Goal: Information Seeking & Learning: Find specific page/section

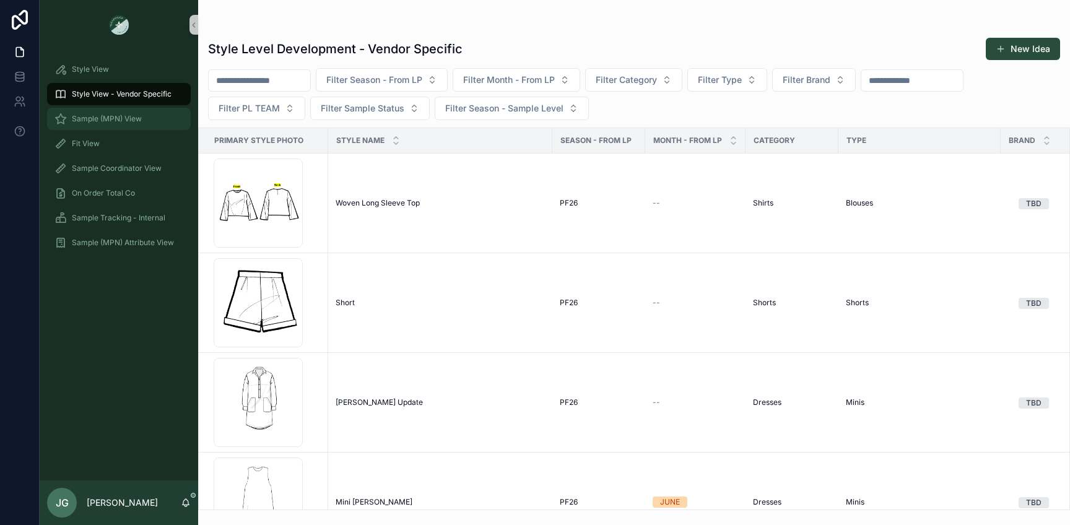
click at [134, 114] on span "Sample (MPN) View" at bounding box center [107, 119] width 70 height 10
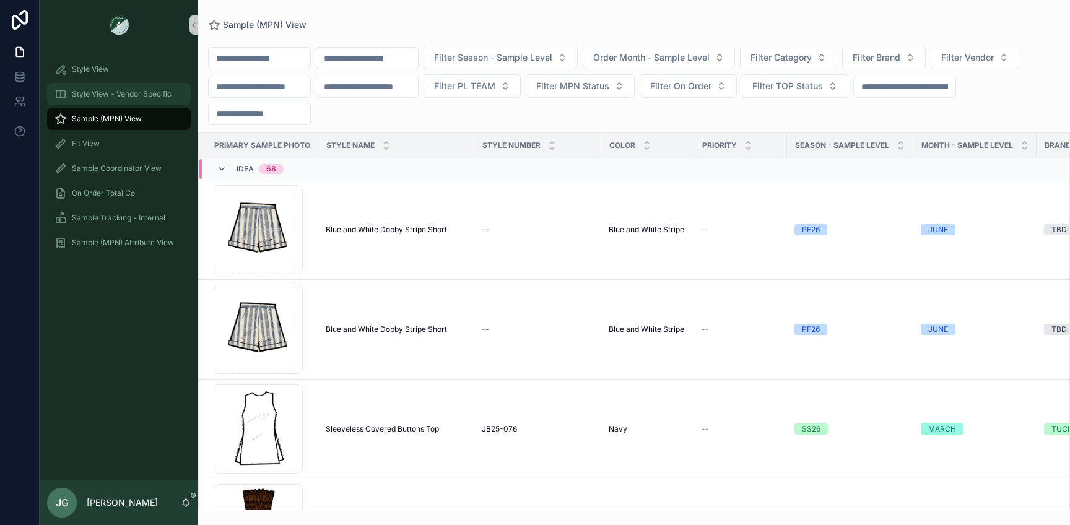
click at [134, 101] on div "Style View - Vendor Specific" at bounding box center [118, 94] width 129 height 20
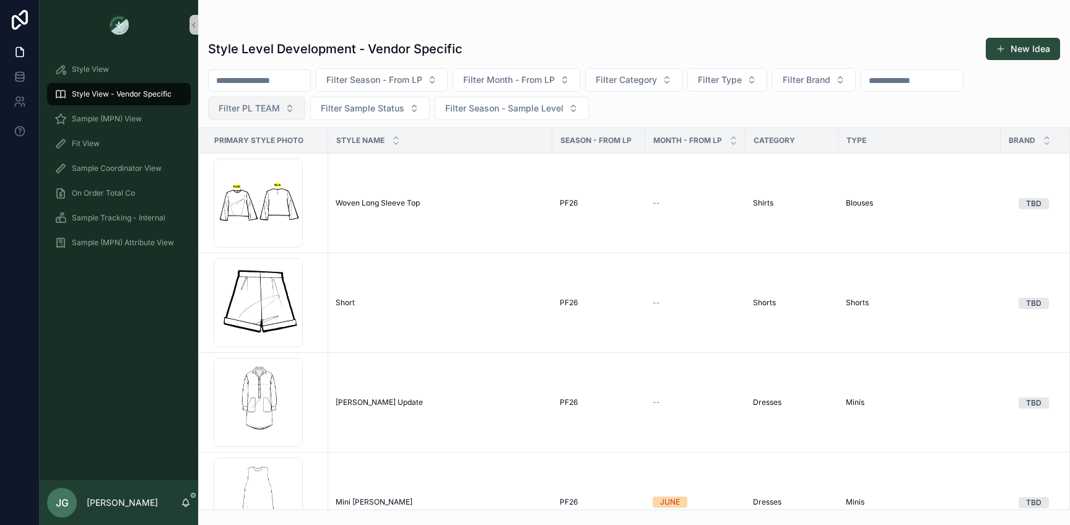
click at [286, 108] on button "Filter PL TEAM" at bounding box center [256, 109] width 97 height 24
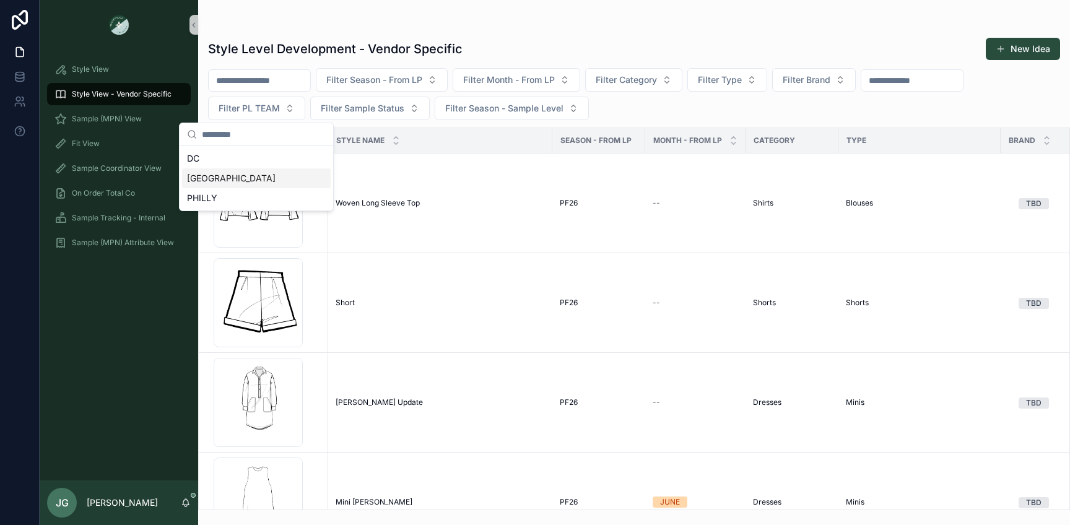
click at [249, 181] on div "[GEOGRAPHIC_DATA]" at bounding box center [256, 178] width 149 height 20
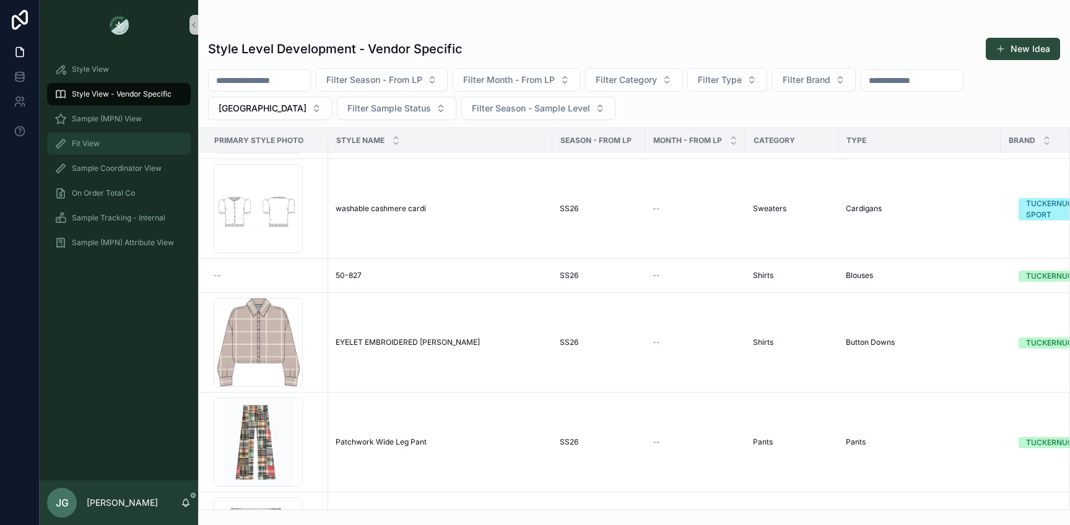
scroll to position [277, 0]
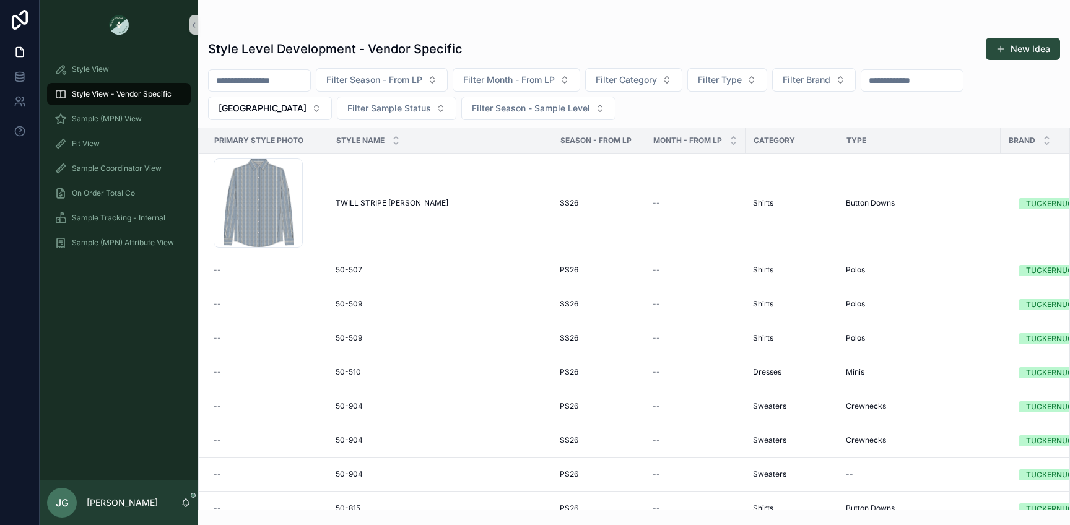
click at [275, 76] on input "scrollable content" at bounding box center [260, 80] width 102 height 17
click at [375, 64] on div "Style Level Development - Vendor Specific New Idea Filter Season - From LP Filt…" at bounding box center [634, 270] width 872 height 480
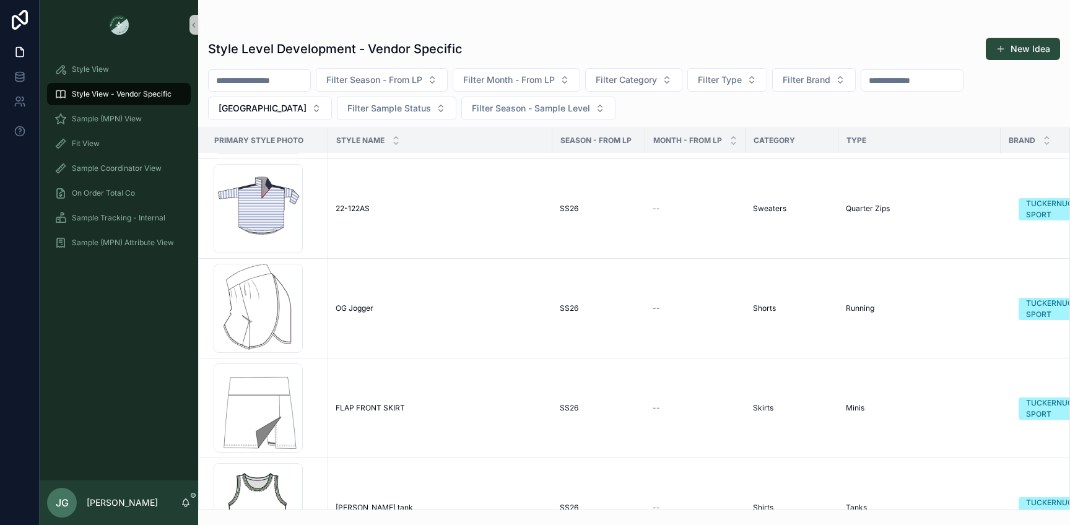
scroll to position [4220, 0]
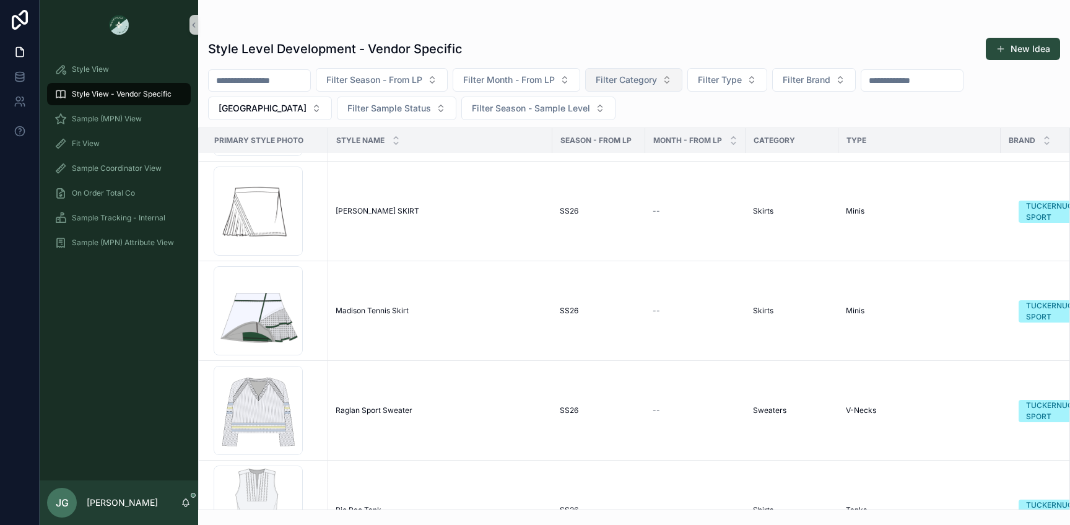
click at [634, 80] on span "Filter Category" at bounding box center [626, 80] width 61 height 12
type input "***"
click at [607, 131] on span "Dresses" at bounding box center [594, 130] width 32 height 12
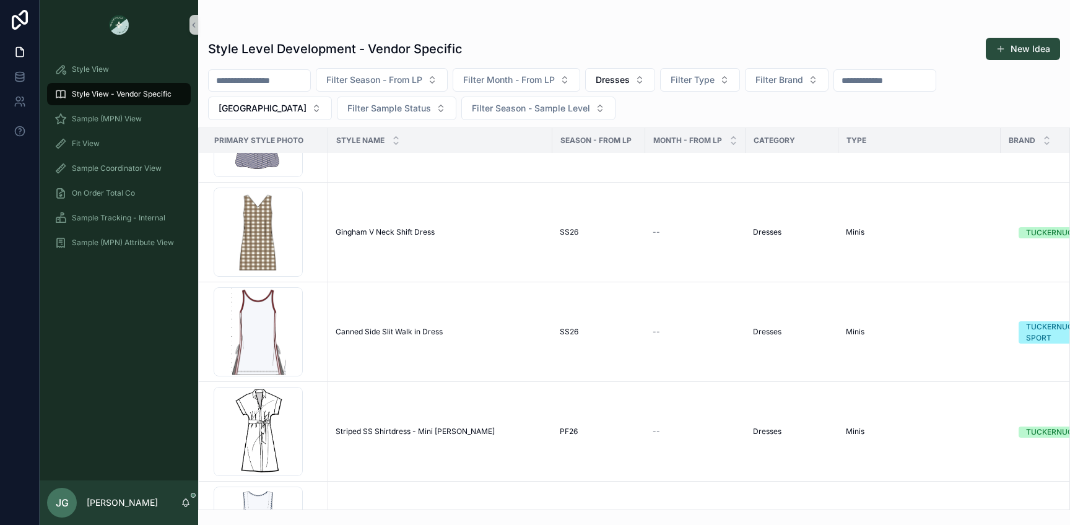
scroll to position [257, 0]
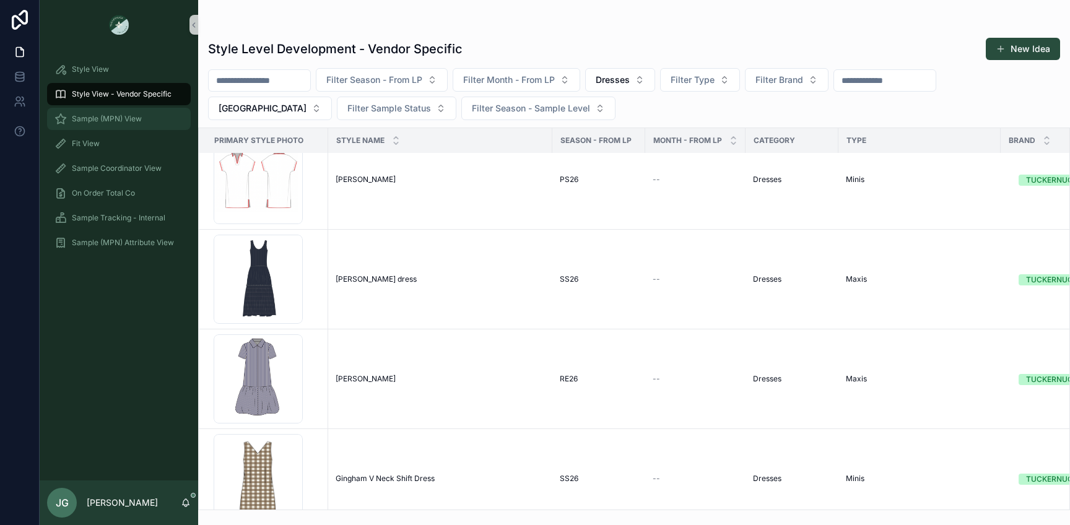
click at [146, 122] on div "Sample (MPN) View" at bounding box center [118, 119] width 129 height 20
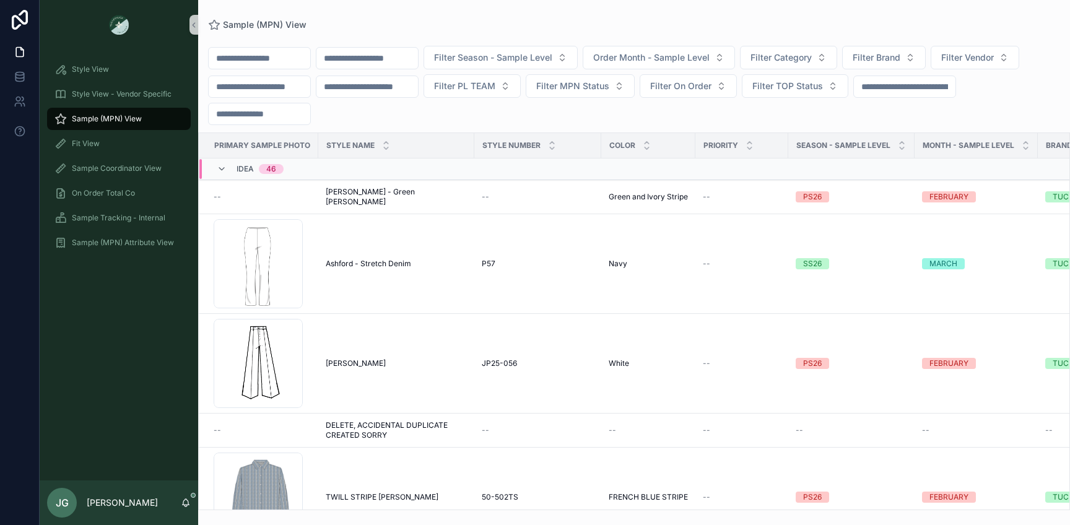
click at [306, 58] on input "scrollable content" at bounding box center [260, 58] width 102 height 17
type input "*******"
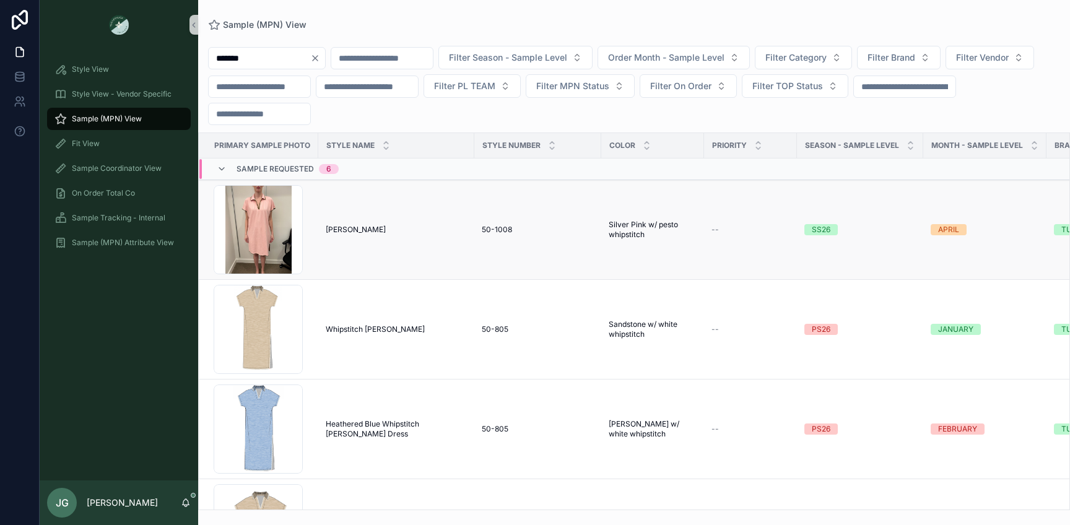
click at [318, 238] on td "[PERSON_NAME] [PERSON_NAME] Mini" at bounding box center [396, 230] width 156 height 100
click at [295, 235] on div "BC1CC6B8-BBA6-4F46-91AE-FDFB4B1BCFBA_4_5005_c .jpeg" at bounding box center [258, 229] width 89 height 89
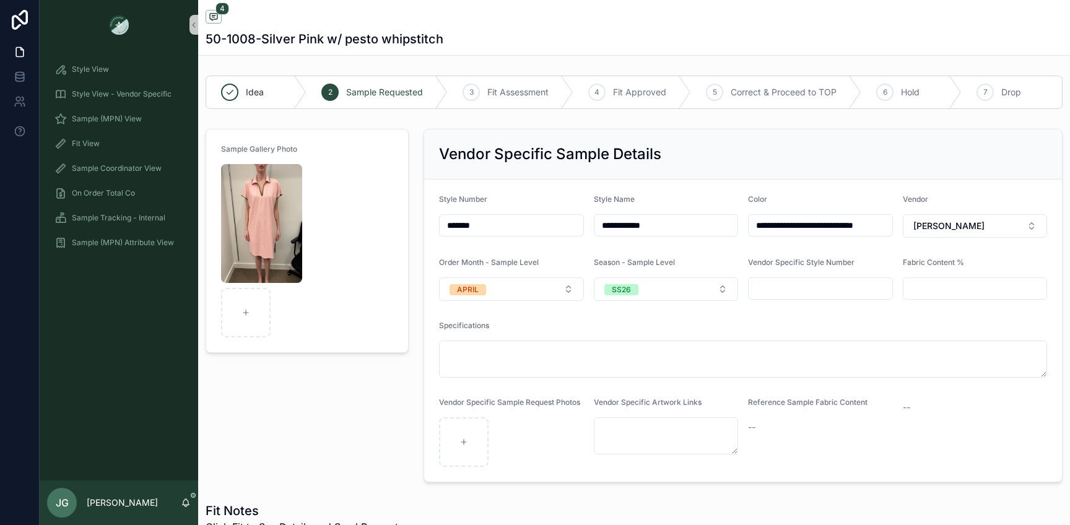
scroll to position [16, 0]
click at [272, 245] on img "scrollable content" at bounding box center [261, 223] width 81 height 119
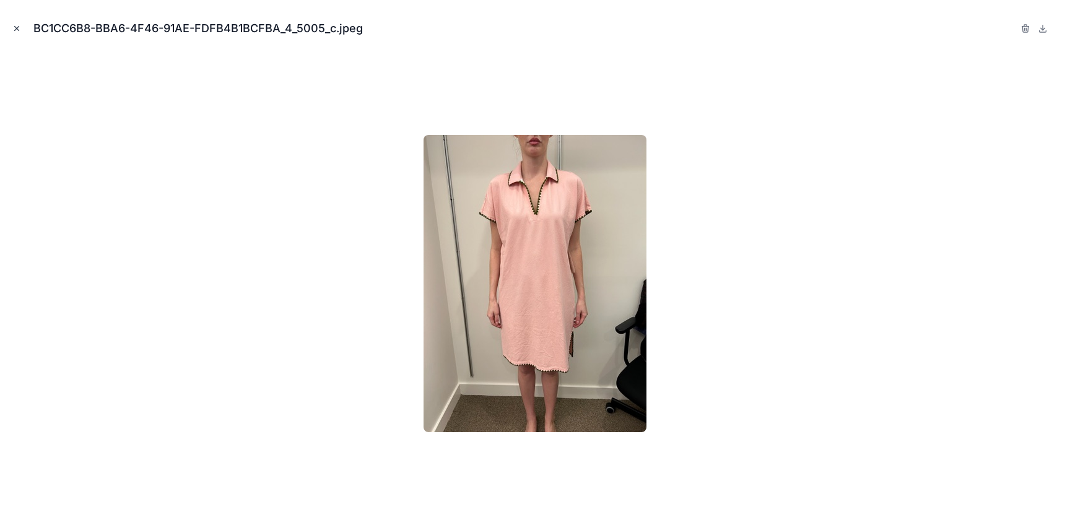
click at [17, 30] on icon "Close modal" at bounding box center [16, 28] width 9 height 9
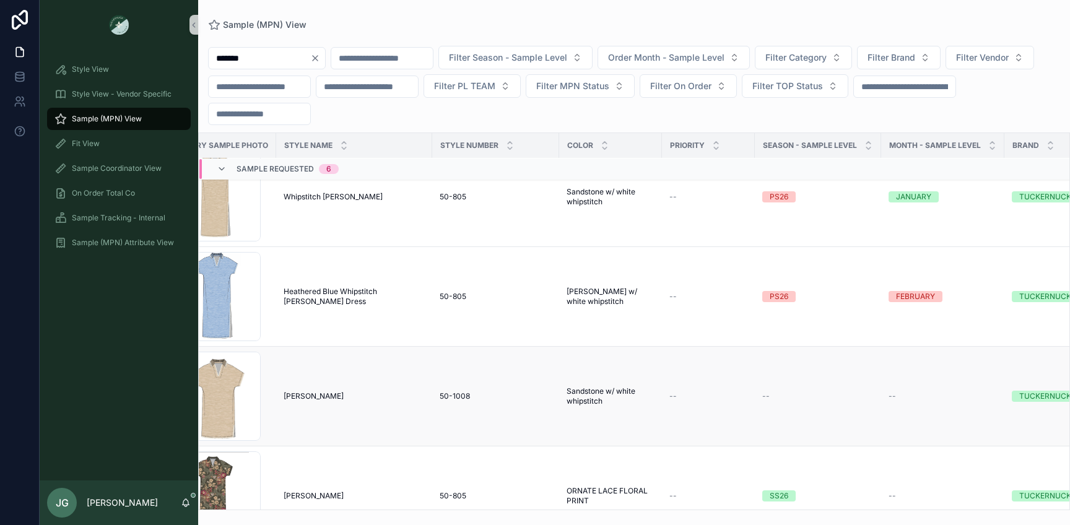
scroll to position [149, 42]
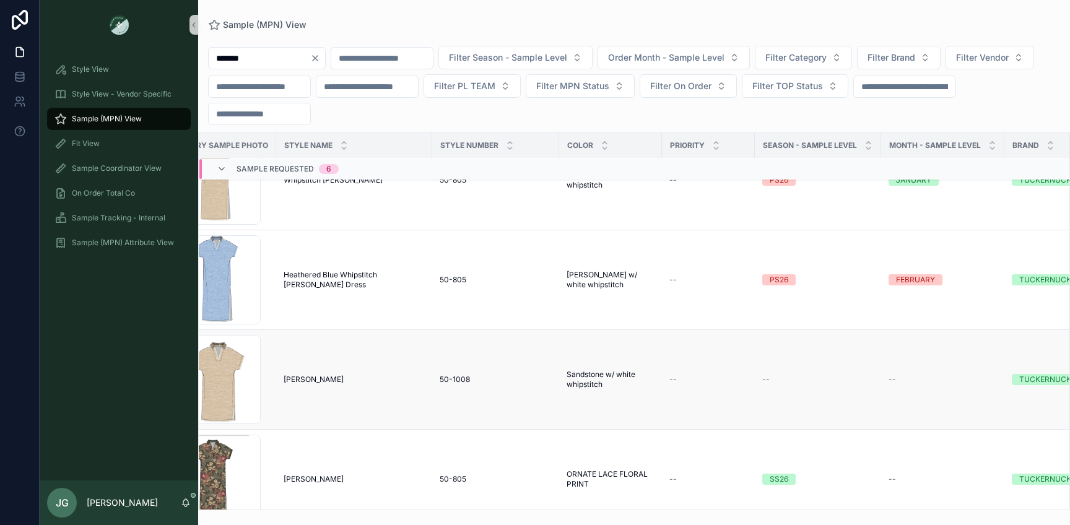
click at [842, 381] on div "--" at bounding box center [817, 380] width 111 height 10
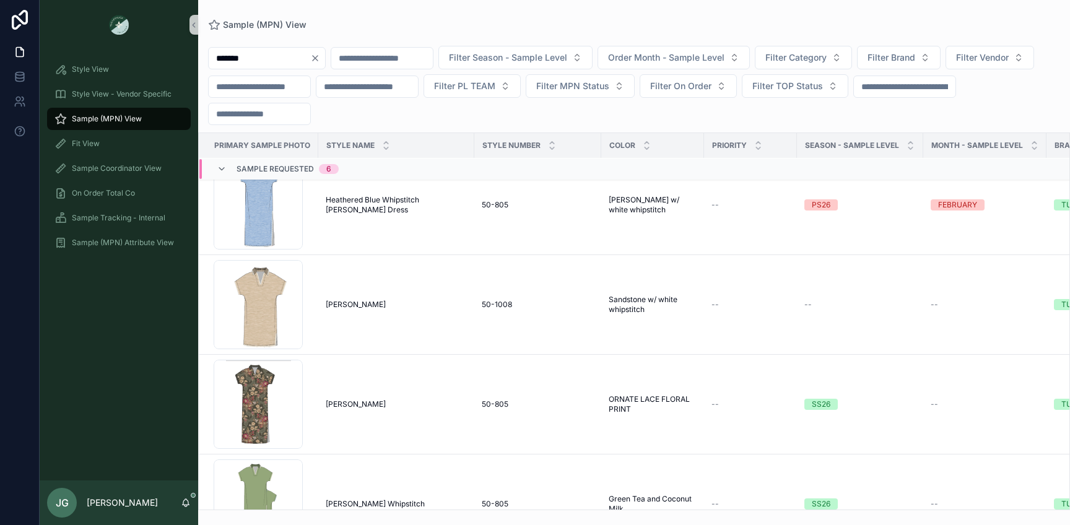
scroll to position [228, 1]
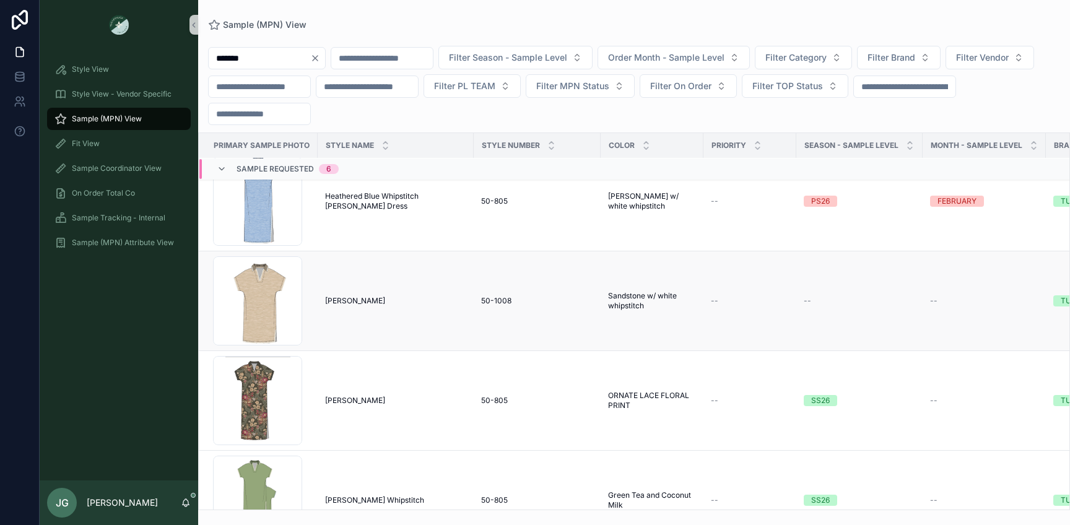
click at [812, 287] on td "--" at bounding box center [859, 301] width 126 height 100
click at [806, 296] on span "--" at bounding box center [807, 301] width 7 height 10
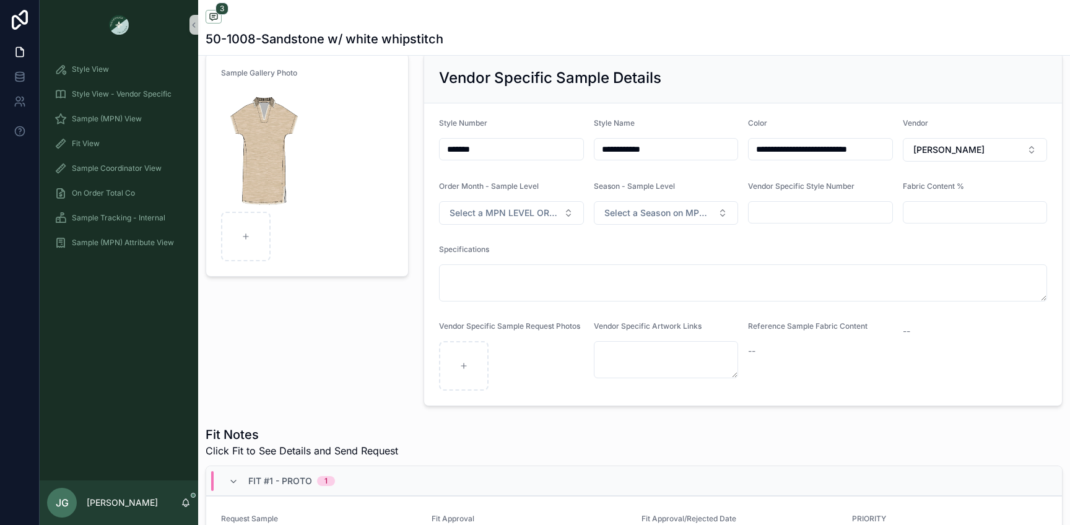
scroll to position [113, 0]
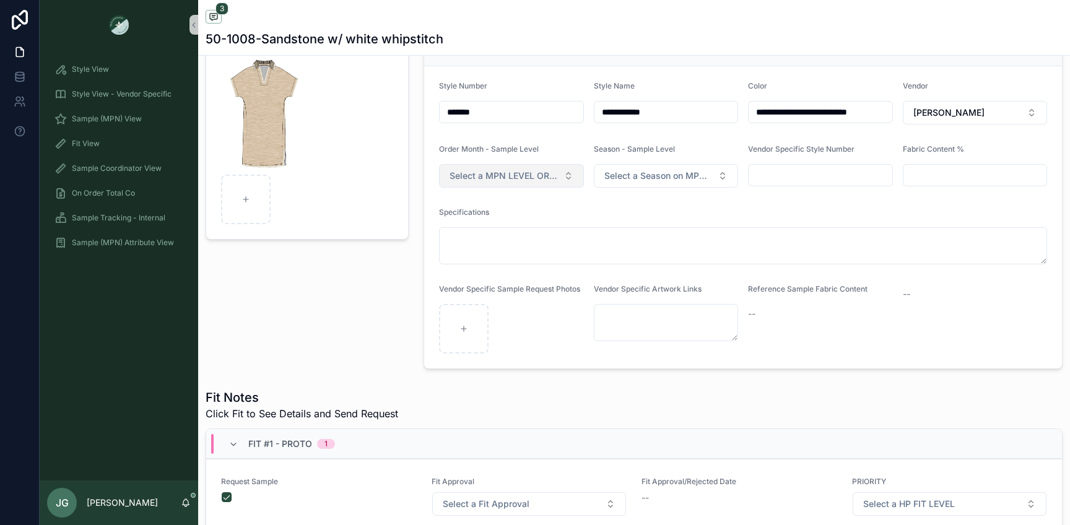
click at [528, 171] on span "Select a MPN LEVEL ORDER MONTH" at bounding box center [504, 176] width 109 height 12
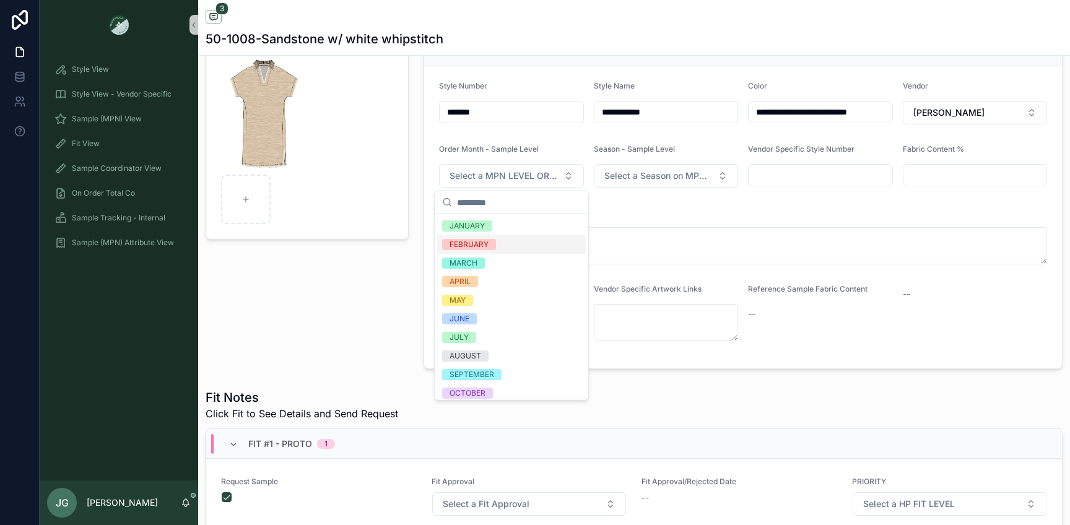
click at [504, 238] on div "FEBRUARY" at bounding box center [511, 244] width 149 height 19
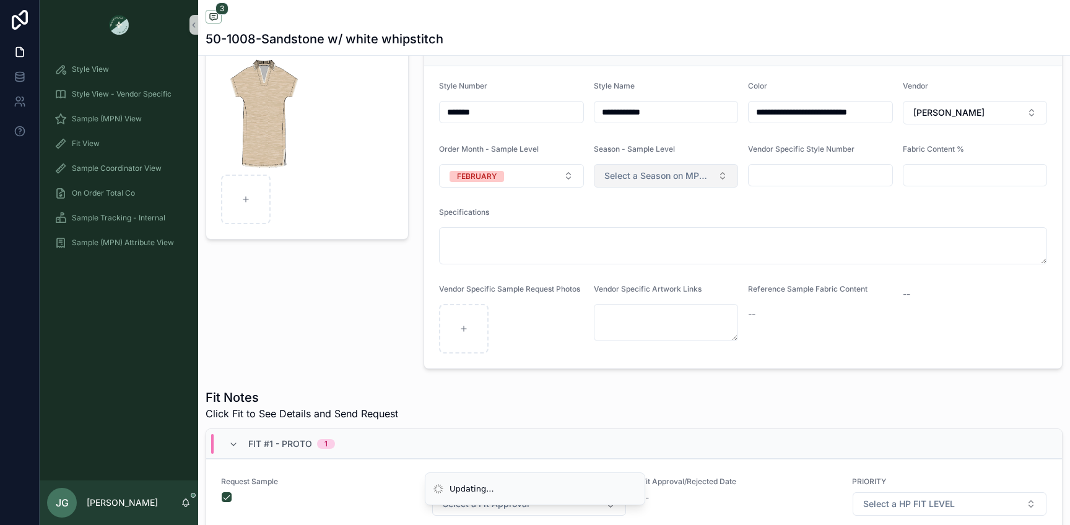
click at [648, 187] on button "Select a Season on MPN Level" at bounding box center [666, 176] width 145 height 24
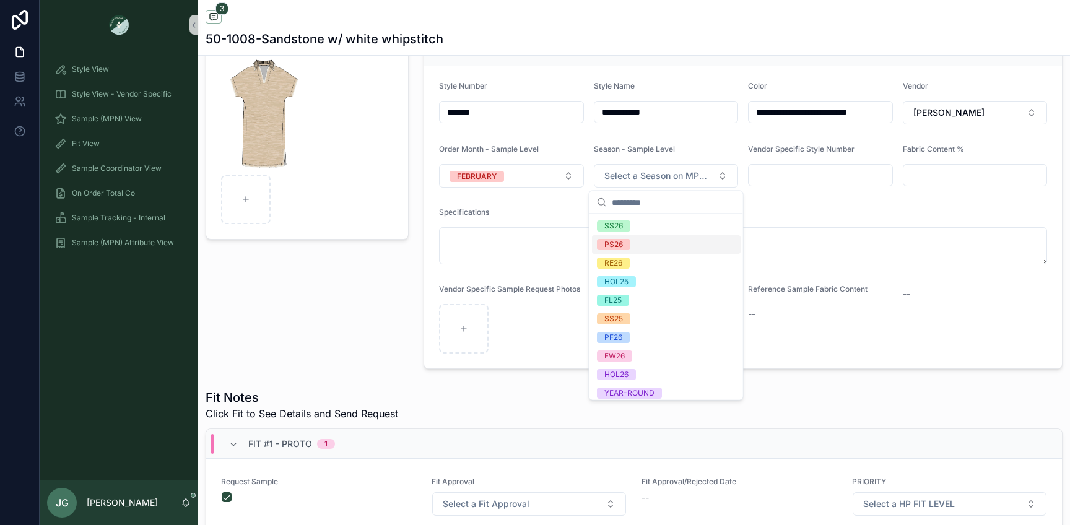
click at [625, 241] on span "PS26" at bounding box center [613, 244] width 33 height 11
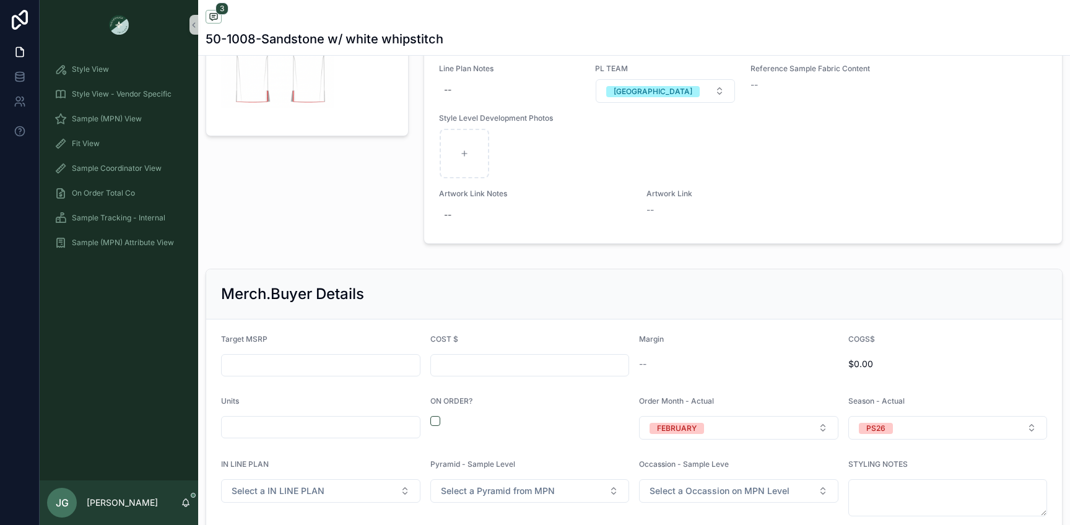
scroll to position [1578, 0]
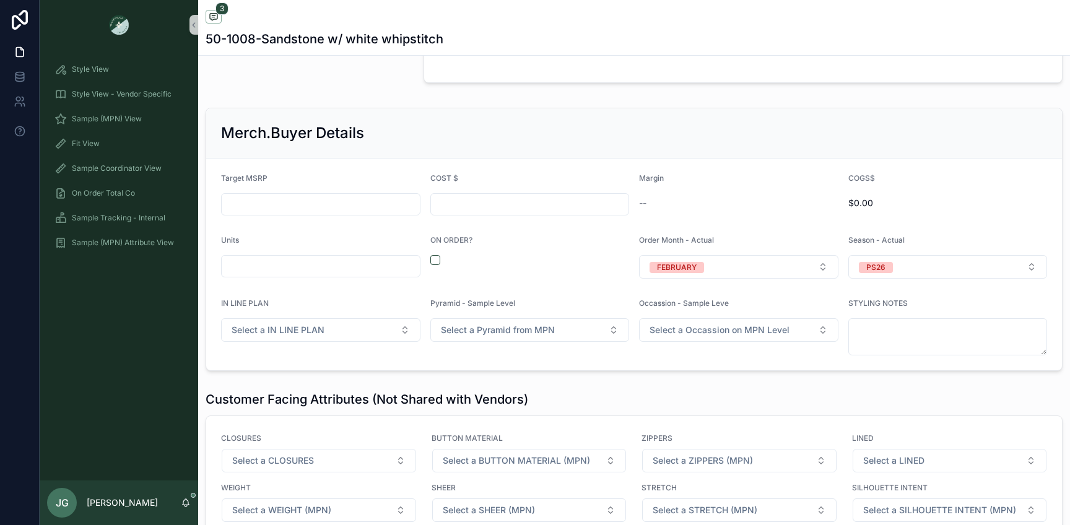
click at [425, 258] on form "Target MSRP COST $ Margin -- COGS$ $0.00 Units ON ORDER? Order Month - Actual F…" at bounding box center [634, 265] width 856 height 212
click at [429, 258] on form "Target MSRP COST $ Margin -- COGS$ $0.00 Units ON ORDER? Order Month - Actual F…" at bounding box center [634, 265] width 856 height 212
click at [436, 259] on button "scrollable content" at bounding box center [435, 260] width 10 height 10
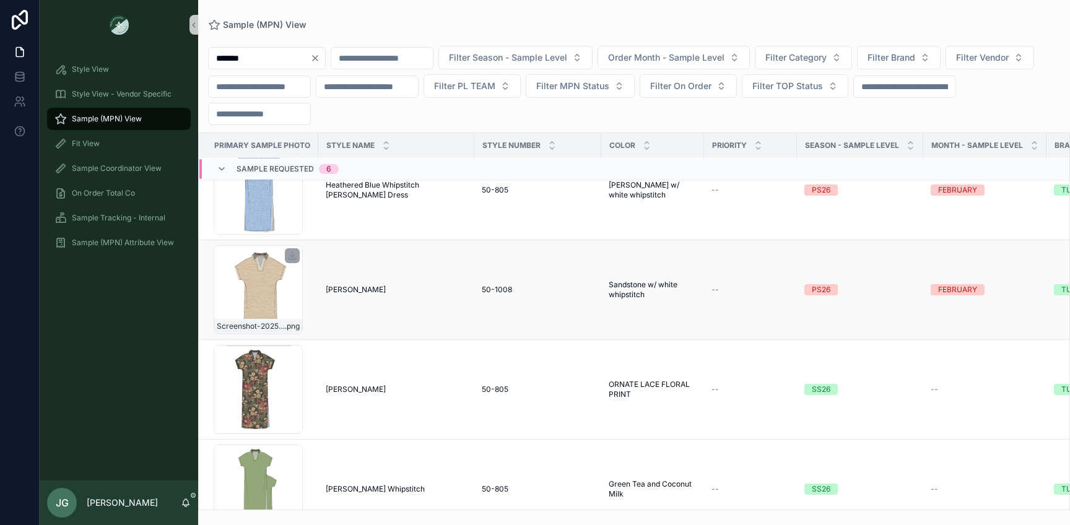
scroll to position [19, 0]
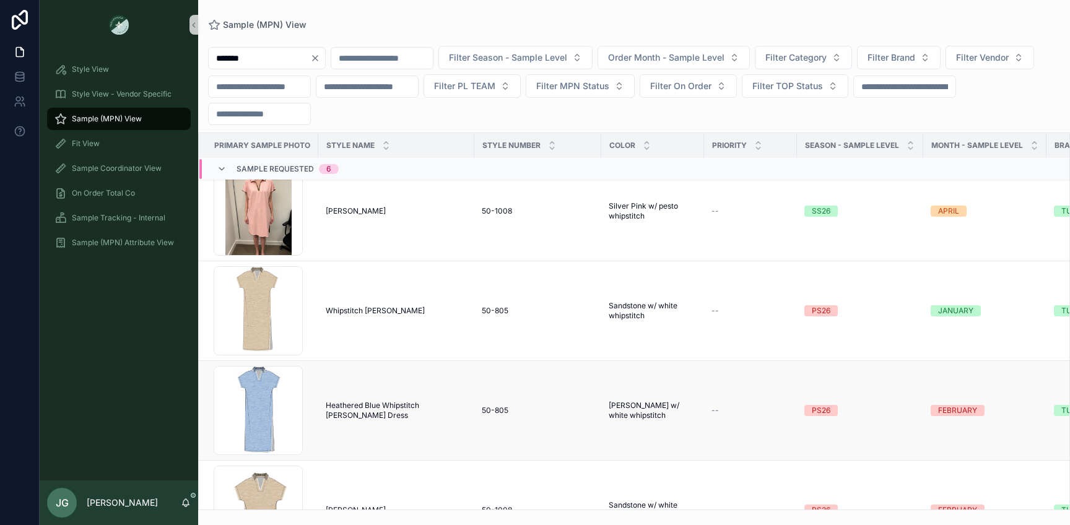
click at [492, 398] on td "50-805 50-805" at bounding box center [537, 411] width 127 height 100
click at [406, 404] on span "Heathered Blue Whipstitch [PERSON_NAME] Dress" at bounding box center [396, 411] width 141 height 20
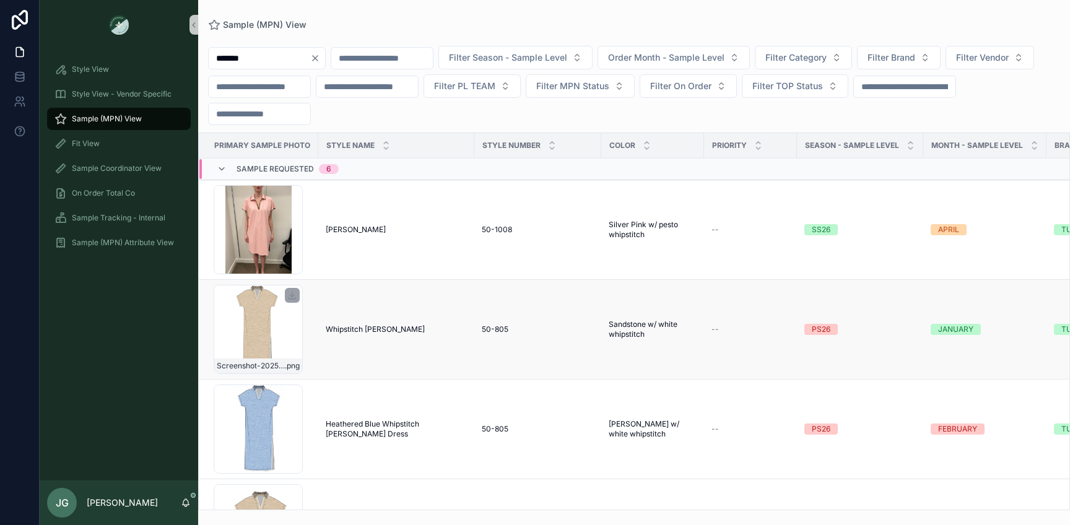
click at [284, 334] on div "Screenshot-2025-09-19-at-1.05.03-PM .png" at bounding box center [258, 329] width 89 height 89
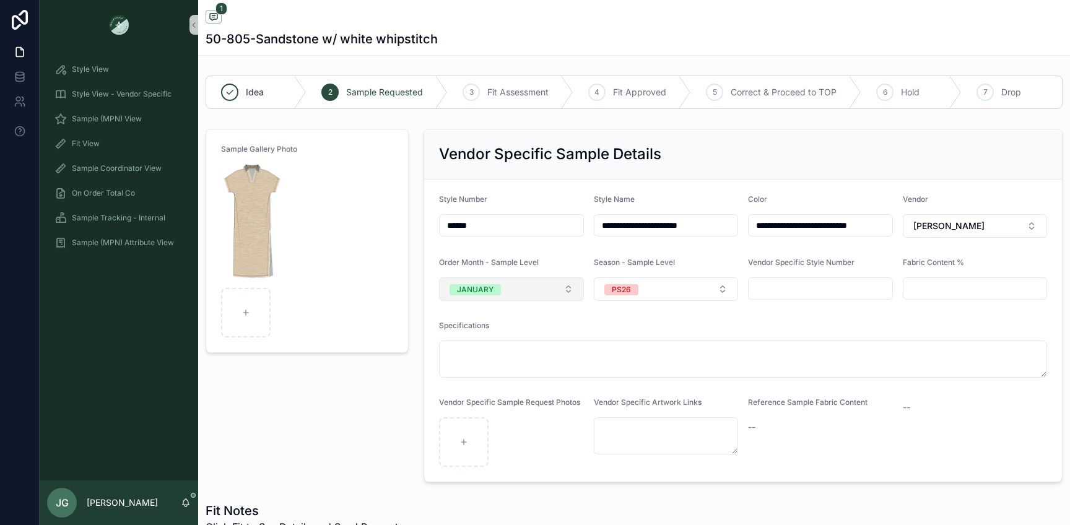
click at [550, 287] on button "JANUARY" at bounding box center [511, 289] width 145 height 24
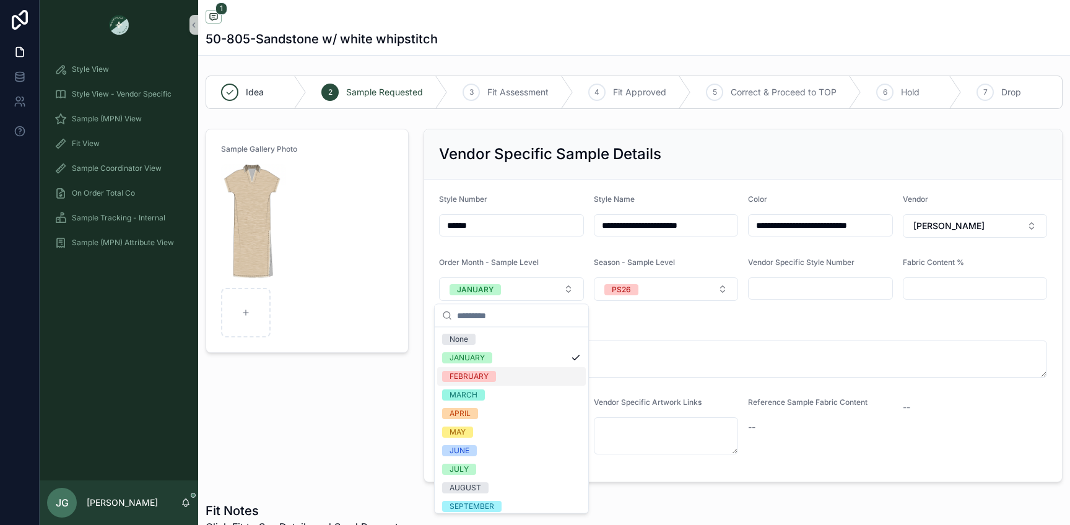
click at [508, 370] on div "FEBRUARY" at bounding box center [511, 376] width 149 height 19
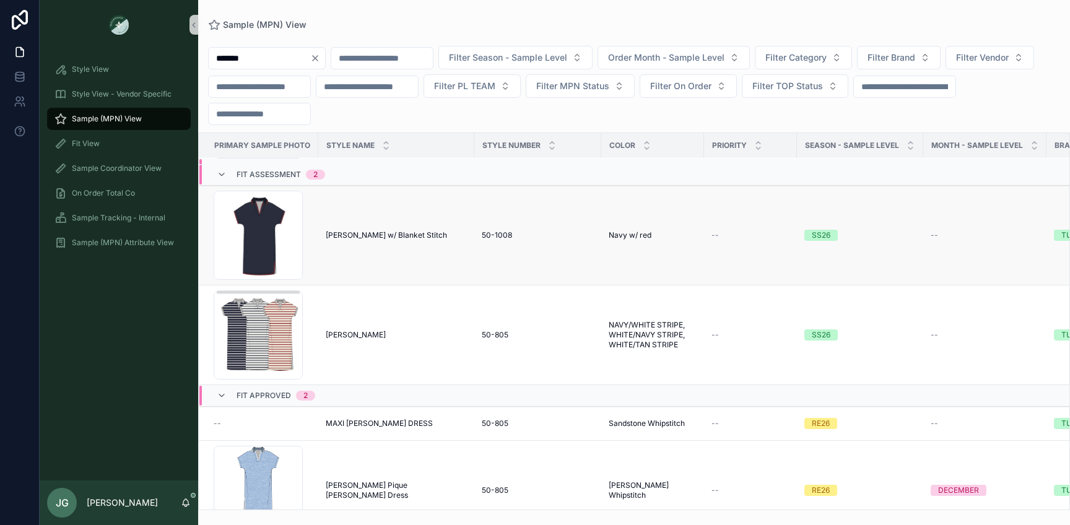
scroll to position [619, 0]
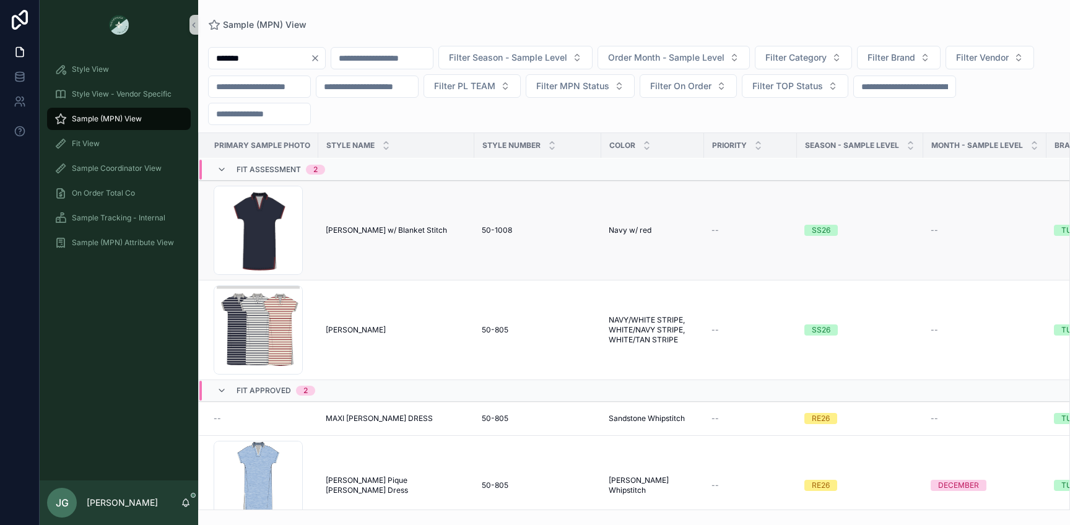
click at [398, 248] on td "[PERSON_NAME] w/ Blanket Stitch [PERSON_NAME] Mini w/ Blanket Stitch" at bounding box center [396, 231] width 156 height 100
click at [408, 227] on span "[PERSON_NAME] w/ Blanket Stitch" at bounding box center [386, 230] width 121 height 10
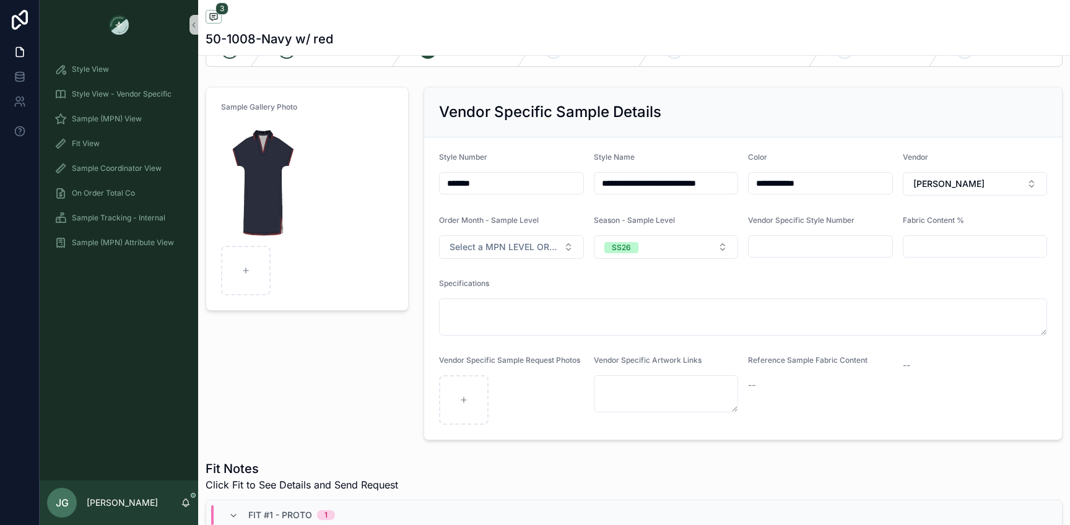
scroll to position [67, 0]
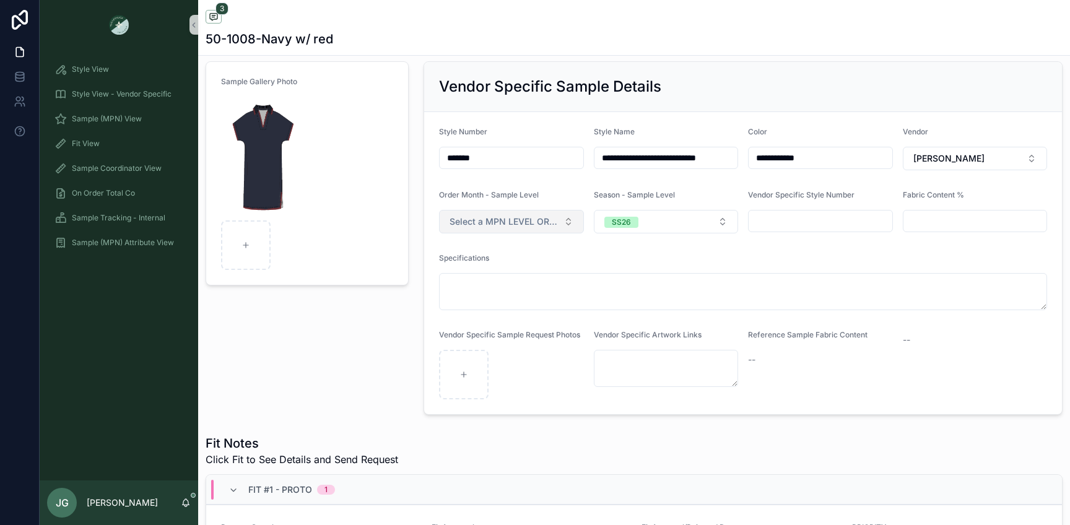
click at [537, 224] on span "Select a MPN LEVEL ORDER MONTH" at bounding box center [504, 221] width 109 height 12
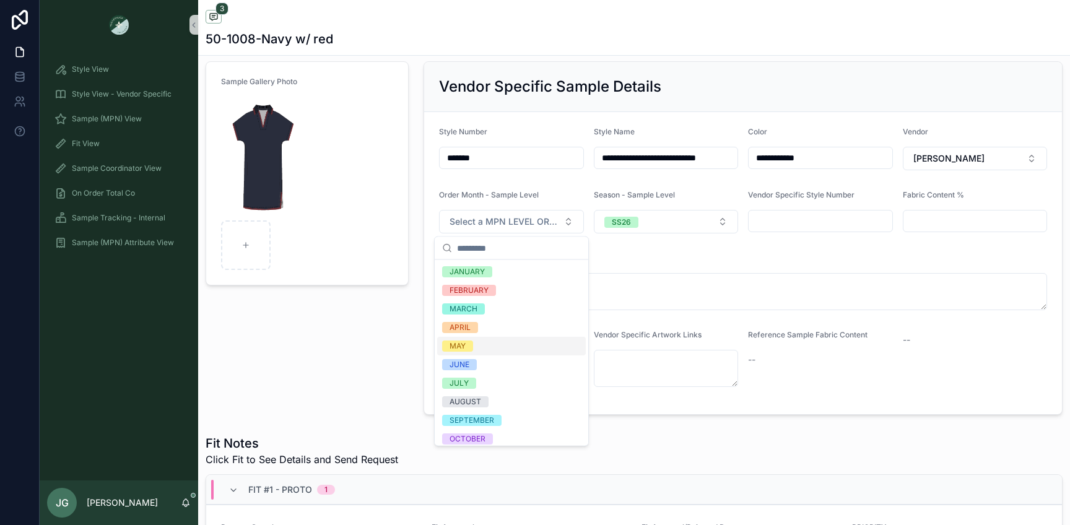
click at [460, 344] on div "MAY" at bounding box center [458, 346] width 16 height 11
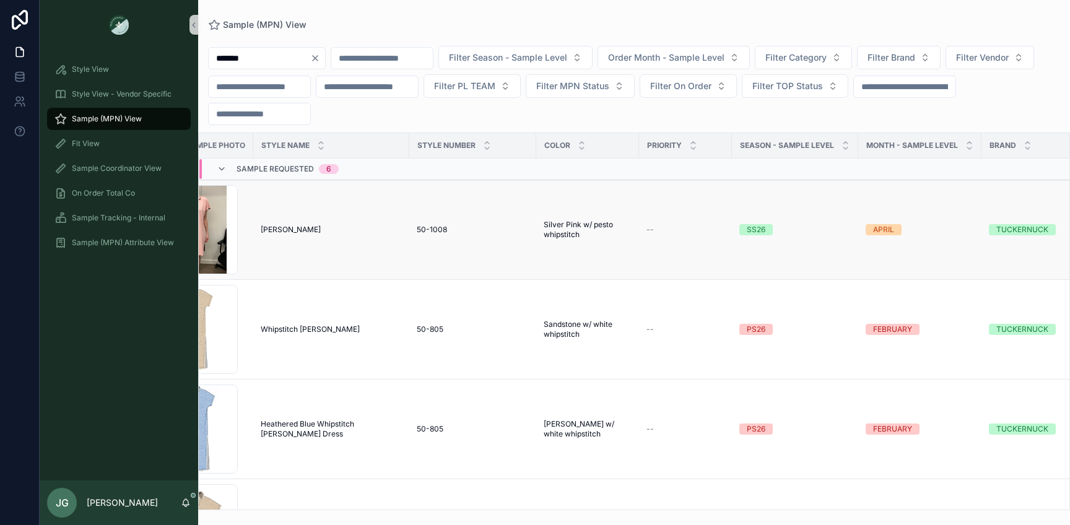
scroll to position [0, 69]
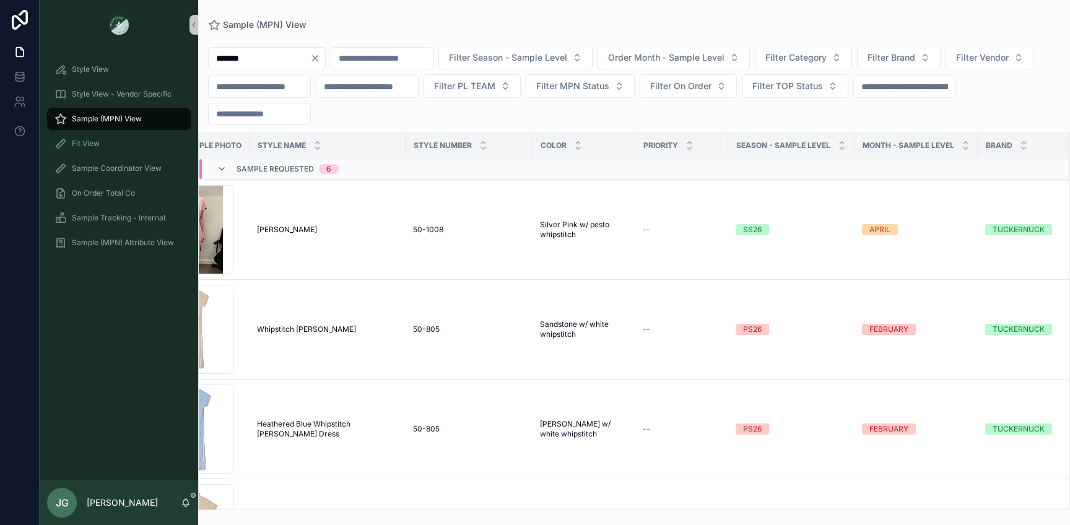
click at [271, 64] on input "*******" at bounding box center [260, 58] width 102 height 17
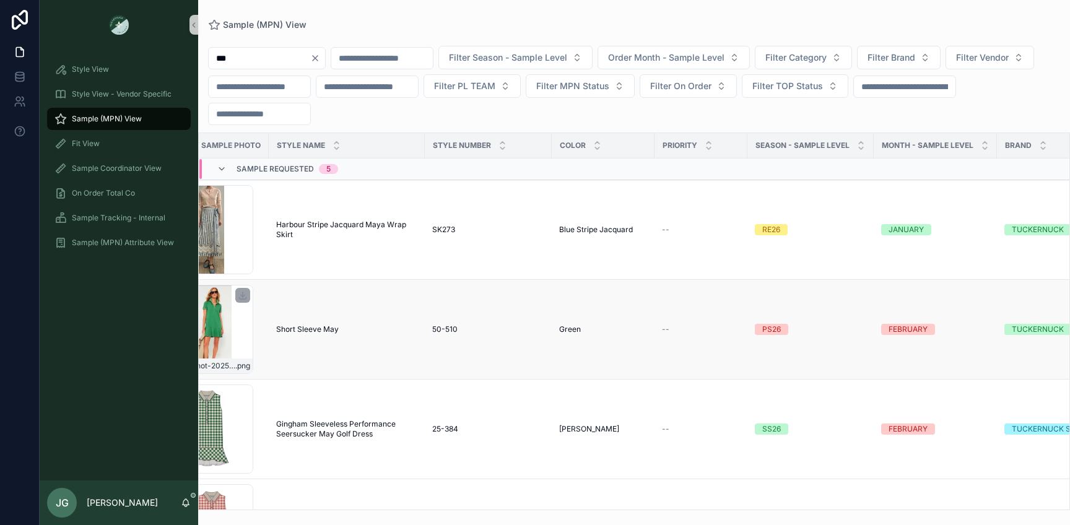
scroll to position [0, 56]
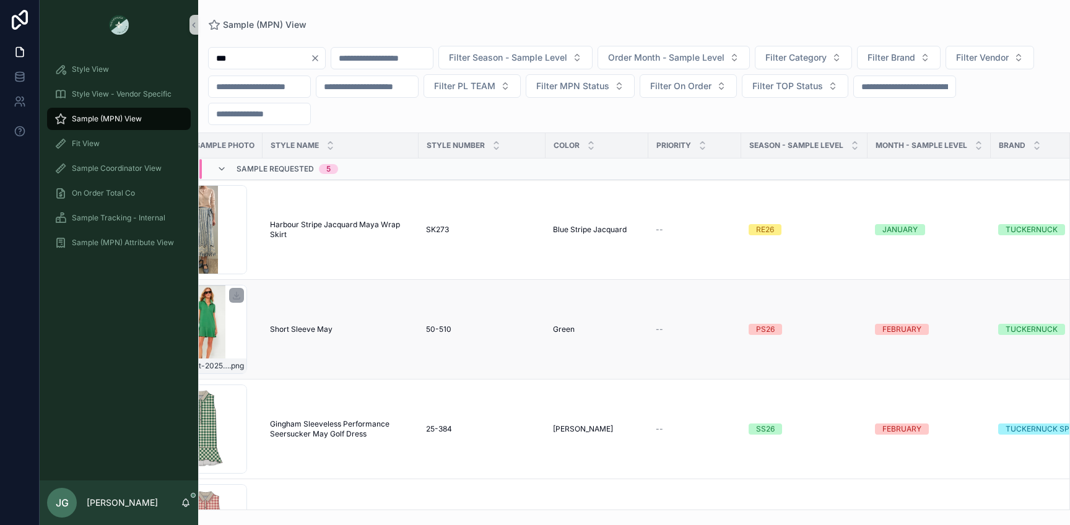
type input "***"
click at [258, 321] on td "Screenshot-2025-09-30-161913 .png" at bounding box center [203, 330] width 120 height 100
click at [238, 321] on div "Screenshot-2025-09-30-161913 .png" at bounding box center [202, 329] width 89 height 89
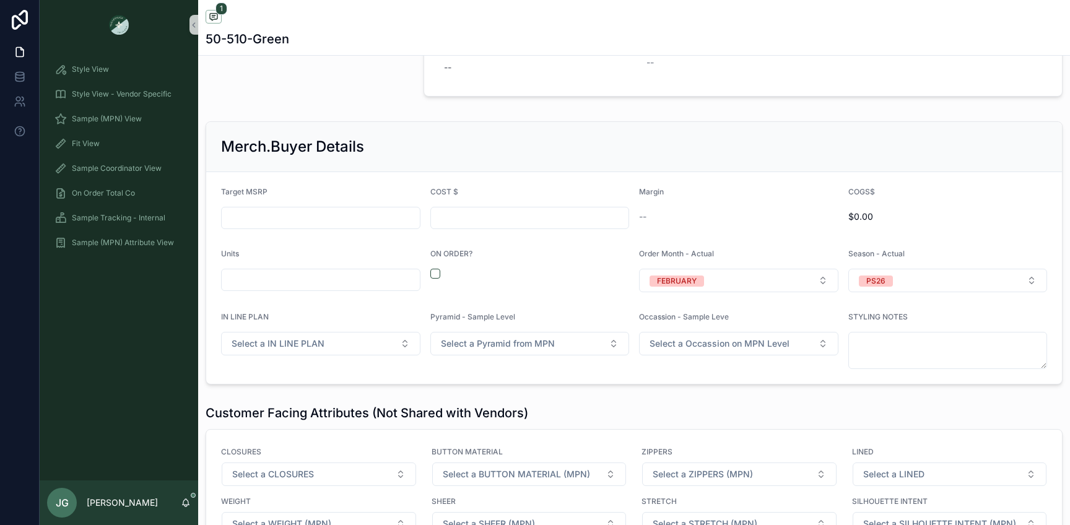
scroll to position [1470, 0]
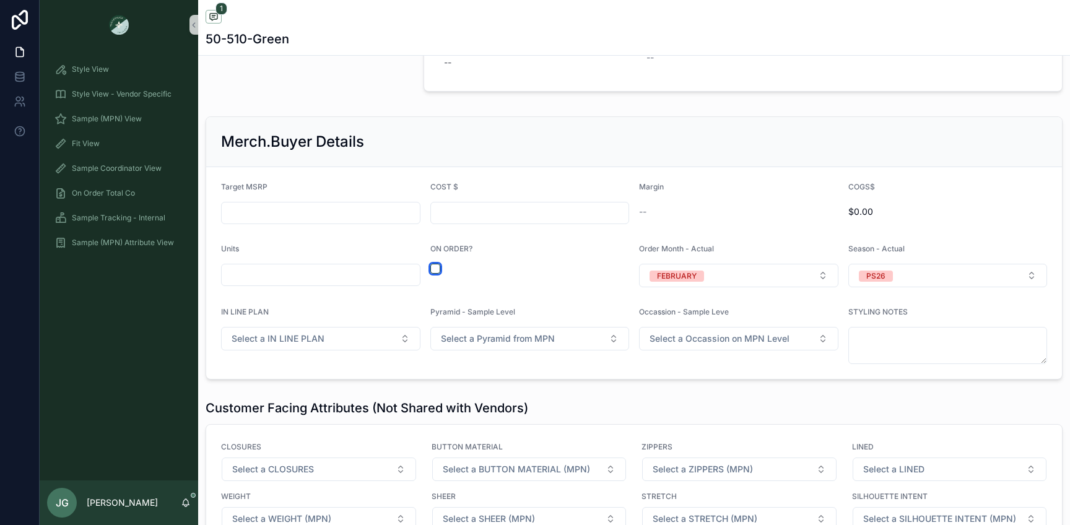
click at [440, 270] on button "scrollable content" at bounding box center [435, 269] width 10 height 10
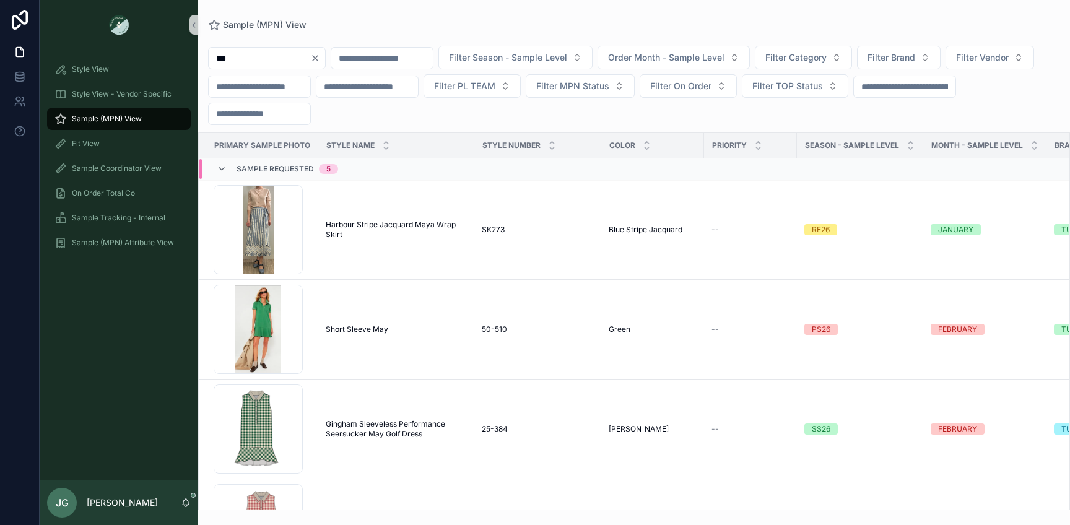
click at [238, 60] on input "***" at bounding box center [260, 58] width 102 height 17
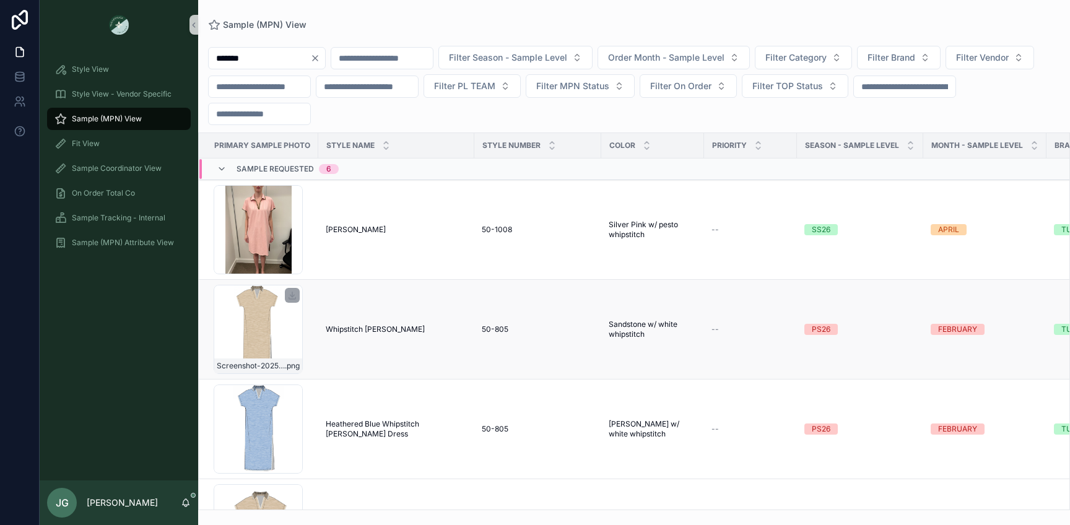
type input "*******"
click at [253, 335] on div "Screenshot-2025-09-19-at-1.05.03-PM .png" at bounding box center [258, 329] width 89 height 89
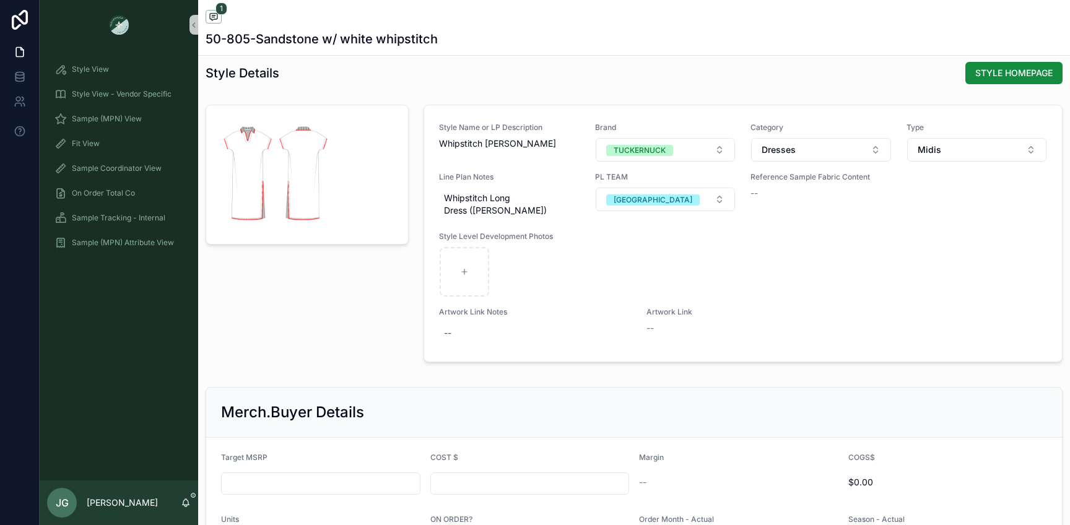
scroll to position [1560, 0]
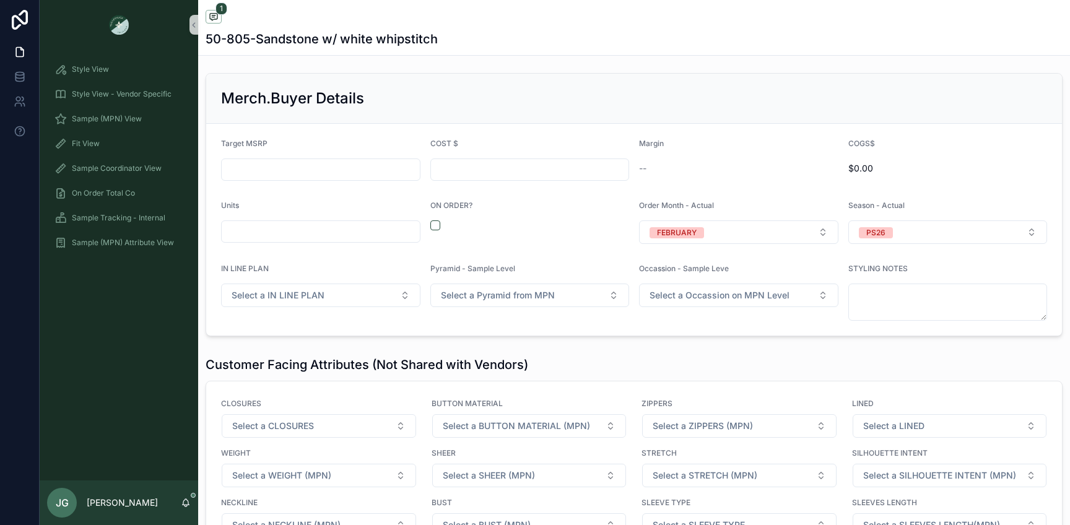
click at [433, 220] on div "ON ORDER?" at bounding box center [529, 222] width 199 height 43
click at [433, 220] on button "scrollable content" at bounding box center [435, 225] width 10 height 10
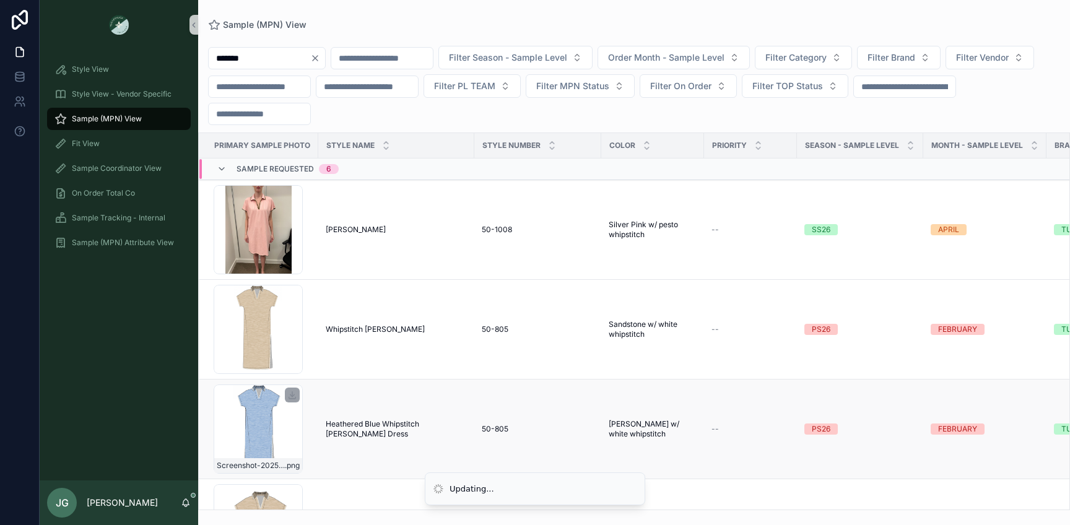
click at [268, 438] on div "Screenshot-2025-09-19-at-1.03.56-PM .png" at bounding box center [258, 429] width 89 height 89
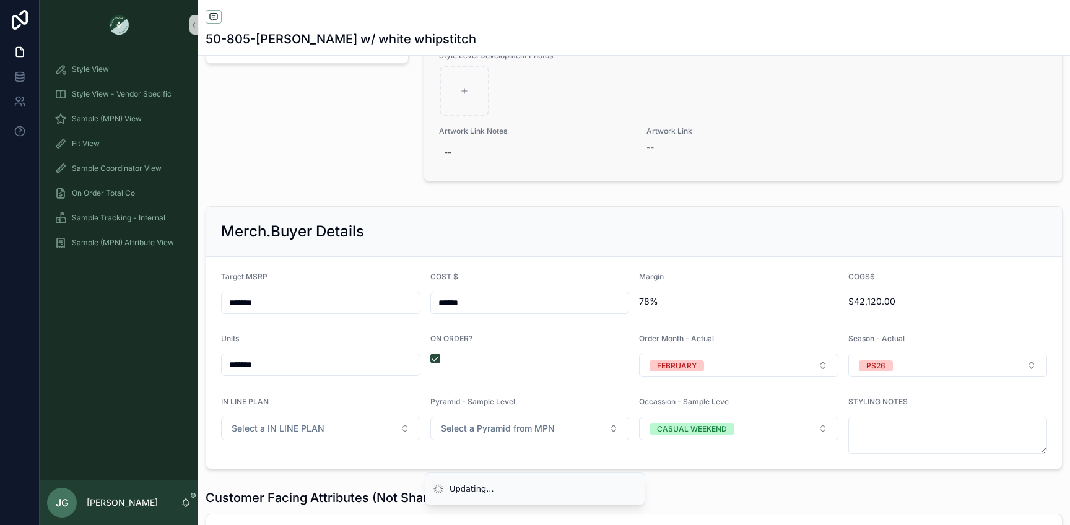
scroll to position [1651, 0]
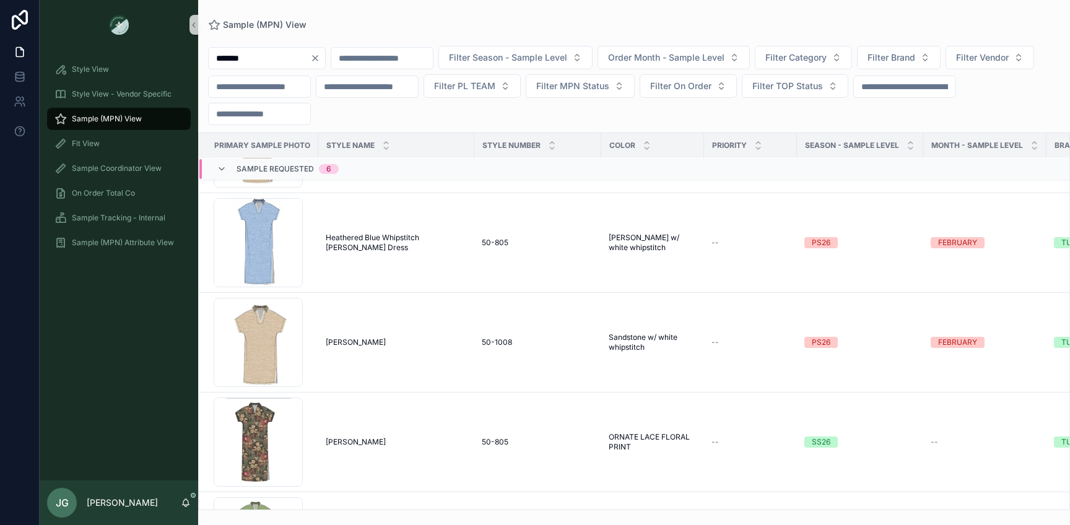
scroll to position [189, 0]
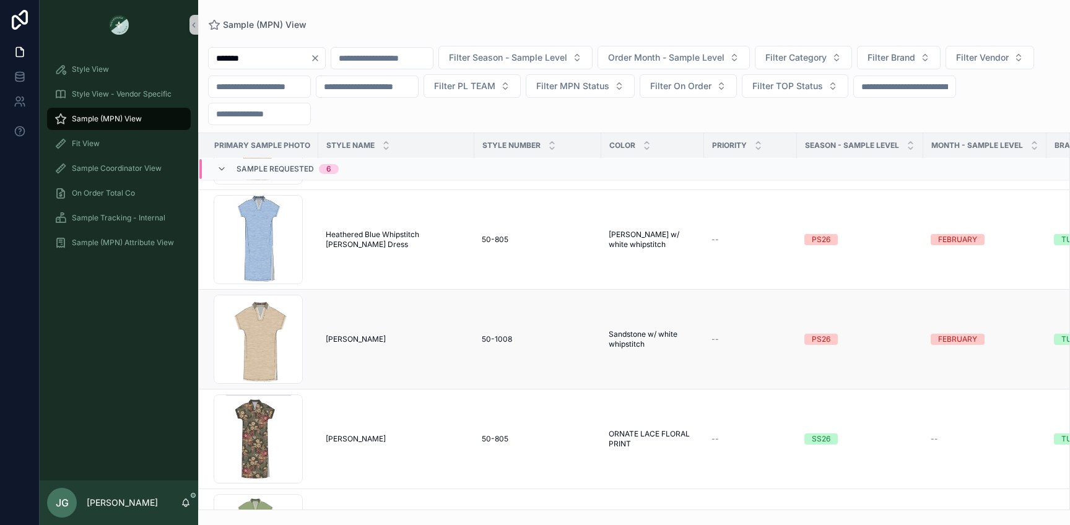
click at [372, 347] on td "[PERSON_NAME] [PERSON_NAME] Mini" at bounding box center [396, 340] width 156 height 100
click at [370, 340] on div "[PERSON_NAME] [PERSON_NAME] Mini" at bounding box center [396, 339] width 141 height 10
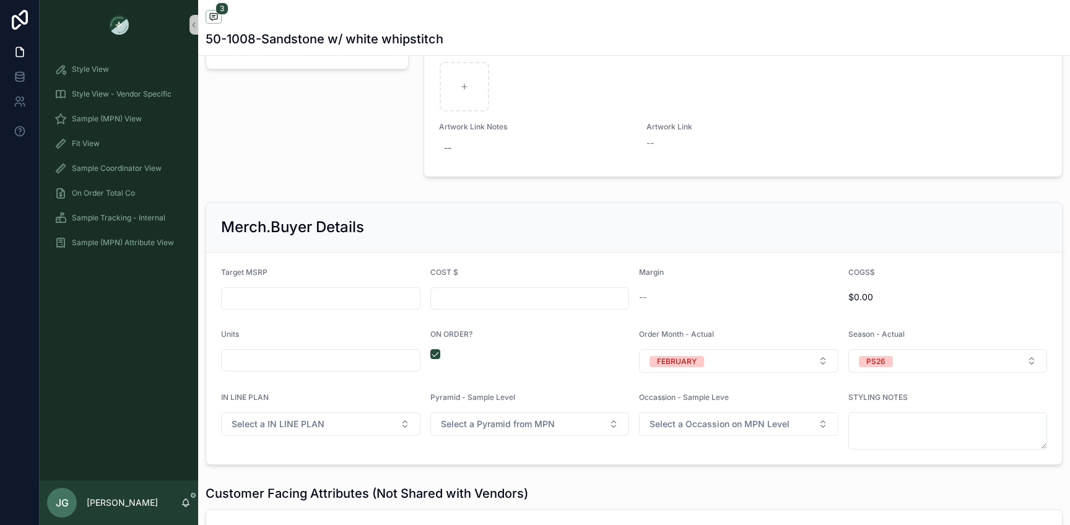
scroll to position [1517, 0]
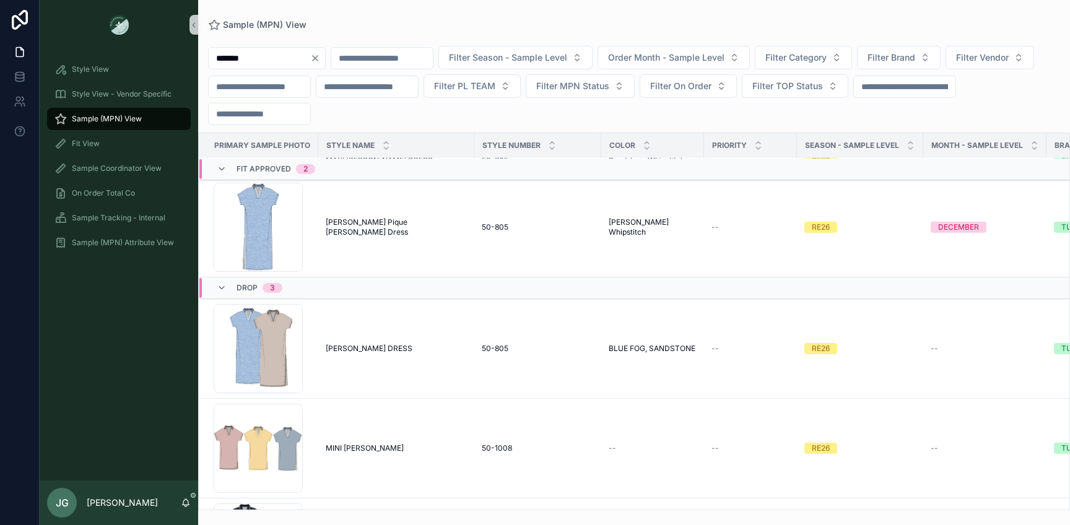
scroll to position [983, 0]
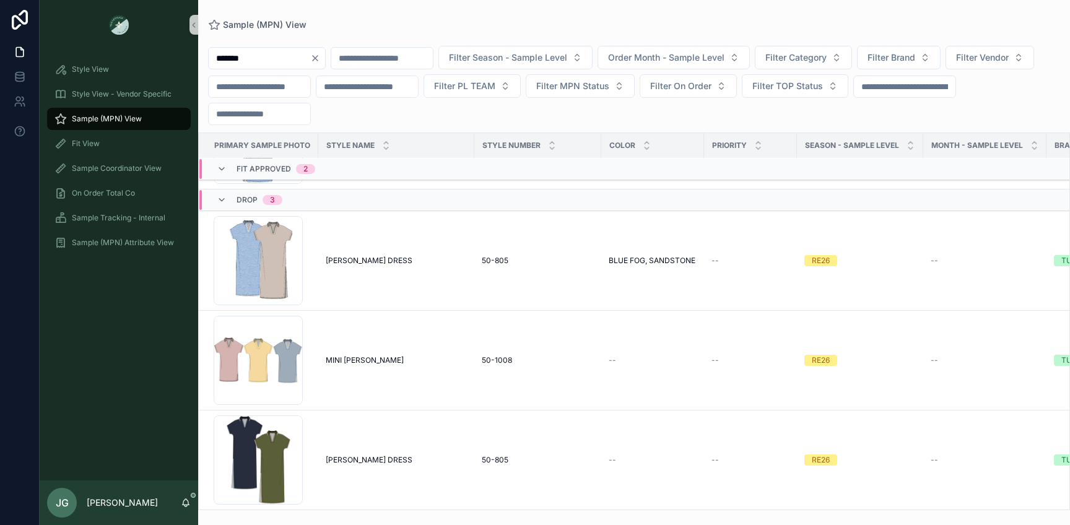
click at [292, 53] on input "*******" at bounding box center [260, 58] width 102 height 17
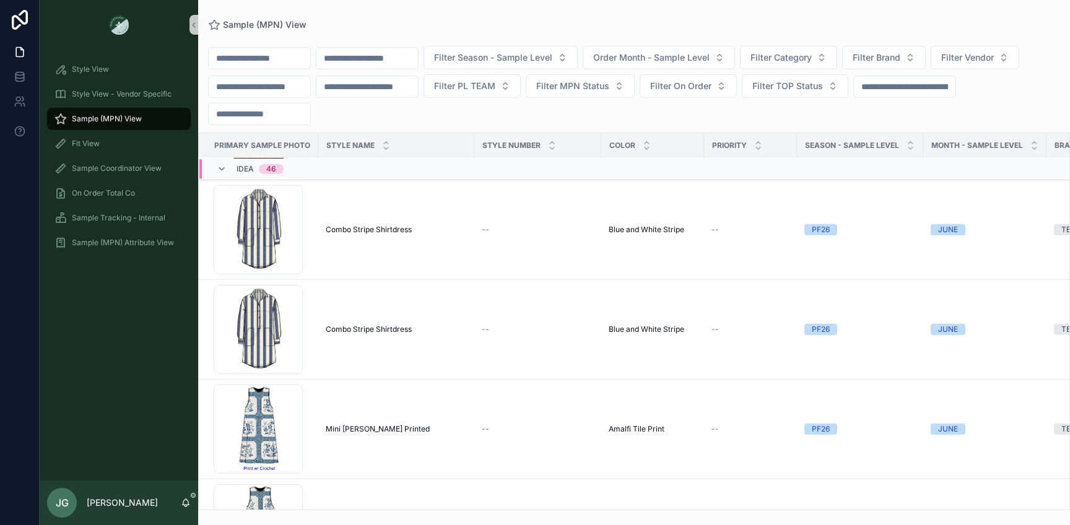
scroll to position [1017, 0]
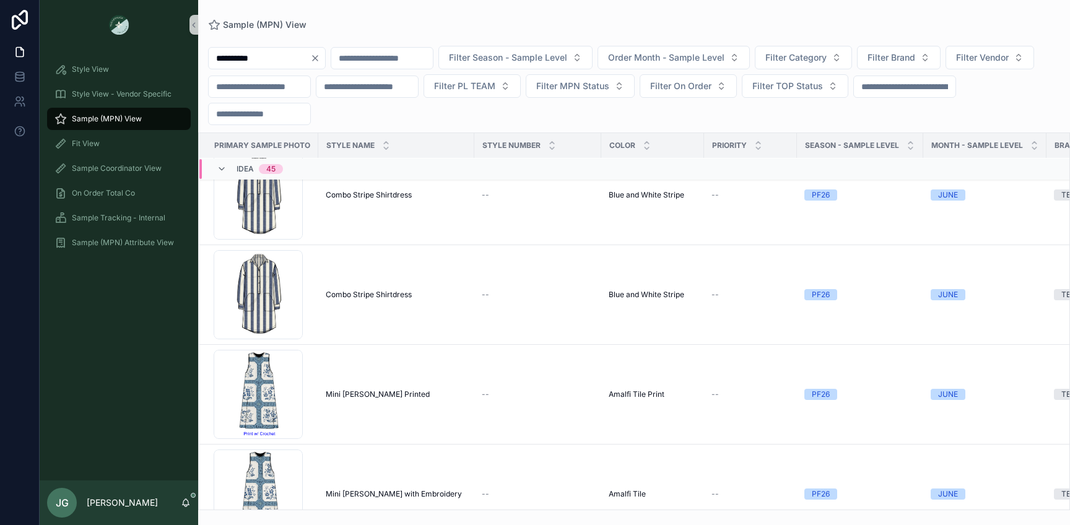
type input "**********"
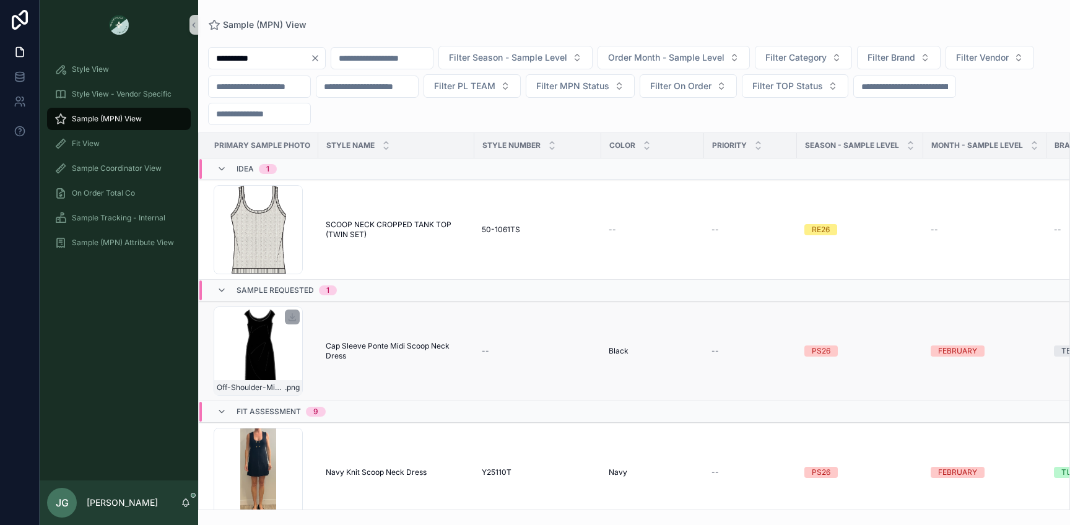
click at [261, 358] on div "Off-Shoulder-Midi-Black .png" at bounding box center [258, 351] width 89 height 89
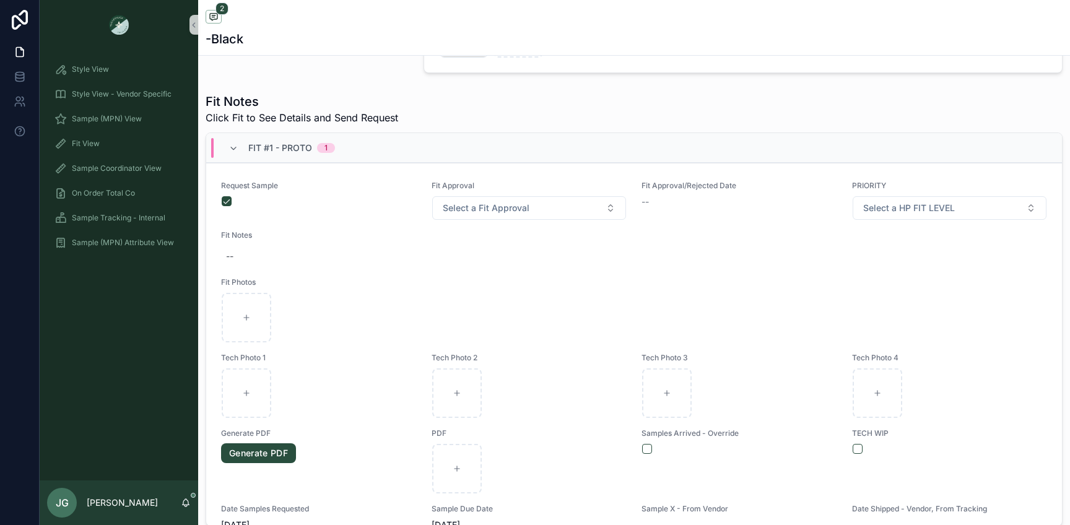
scroll to position [33, 0]
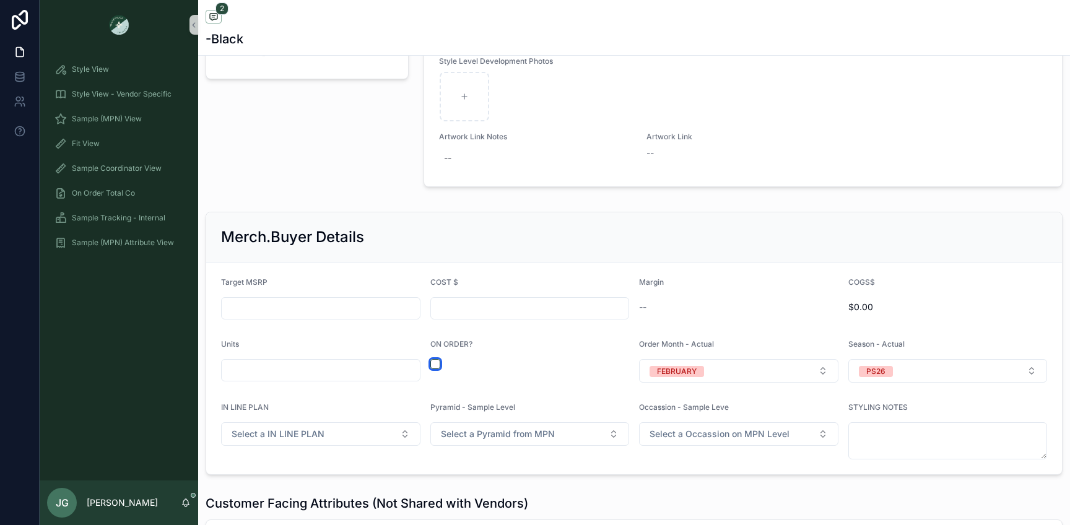
click at [433, 363] on button "scrollable content" at bounding box center [435, 364] width 10 height 10
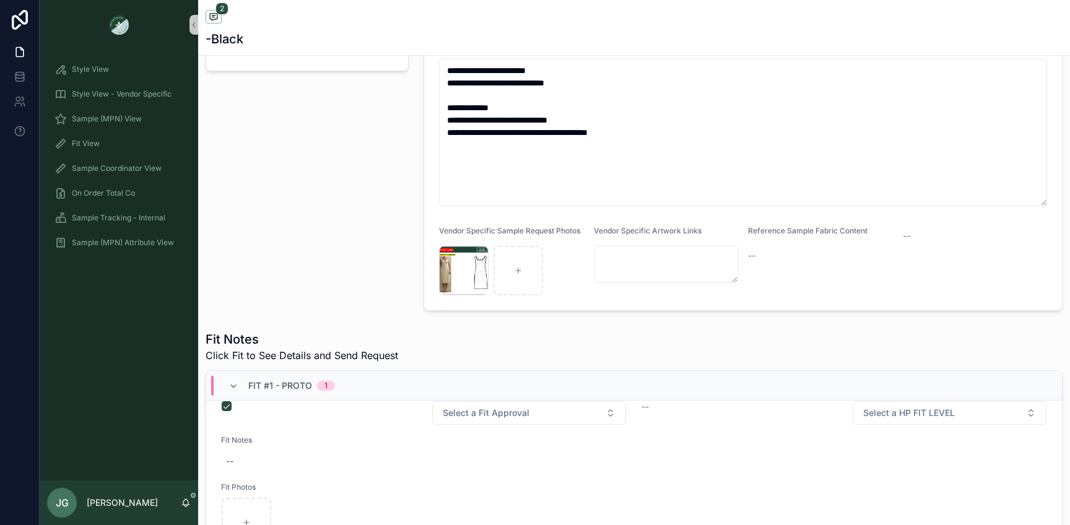
scroll to position [0, 0]
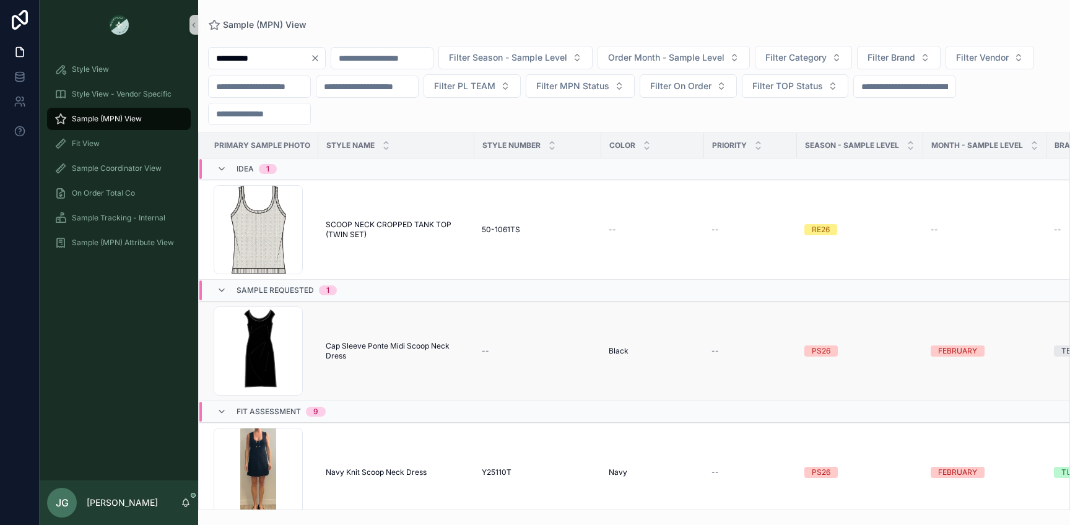
click at [324, 374] on td "Cap Sleeve Ponte Midi Scoop Neck Dress Cap Sleeve Ponte Midi Scoop Neck Dress" at bounding box center [396, 352] width 156 height 100
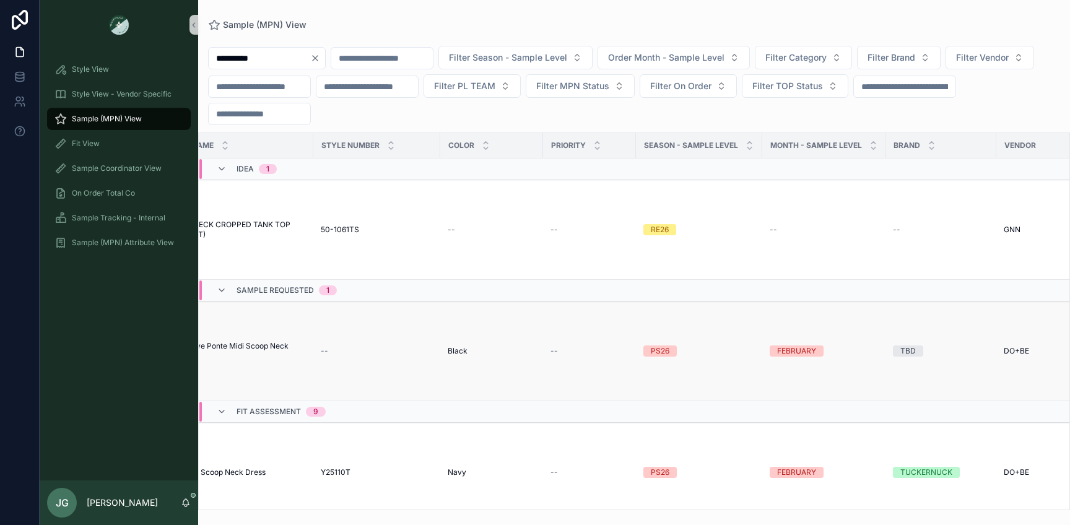
scroll to position [0, 26]
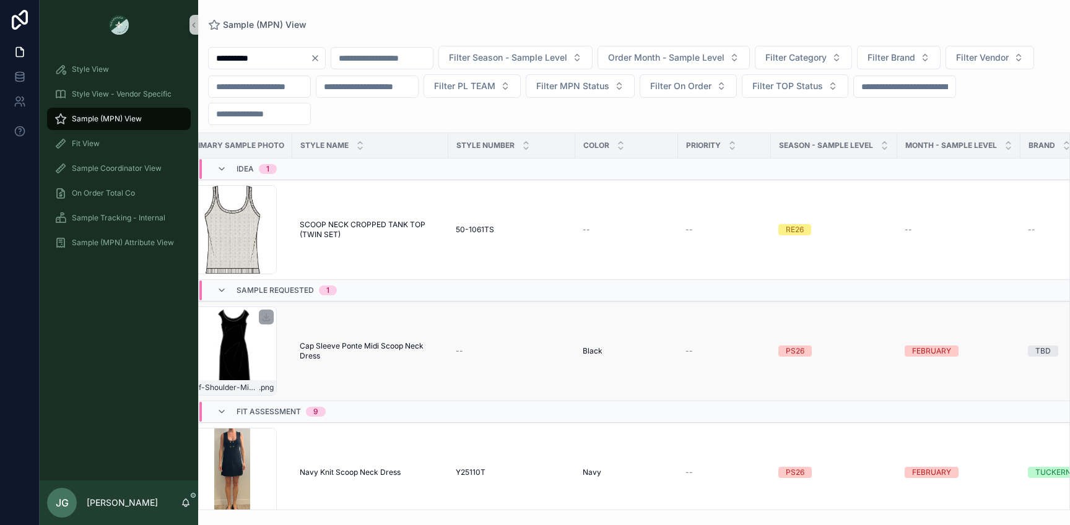
click at [271, 357] on div "Off-Shoulder-Midi-Black .png" at bounding box center [232, 351] width 89 height 89
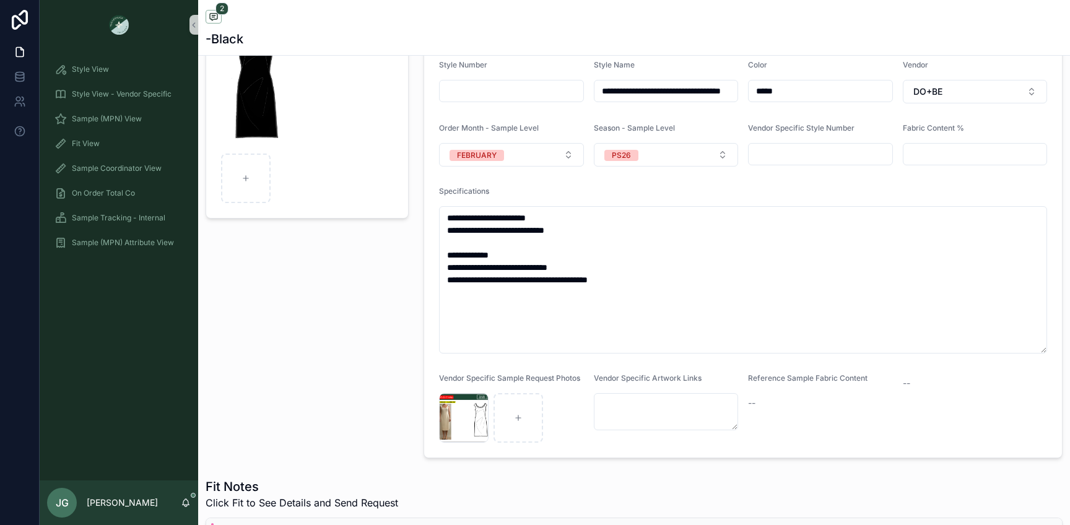
scroll to position [136, 0]
click at [783, 137] on div "Vendor Specific Style Number" at bounding box center [820, 143] width 145 height 43
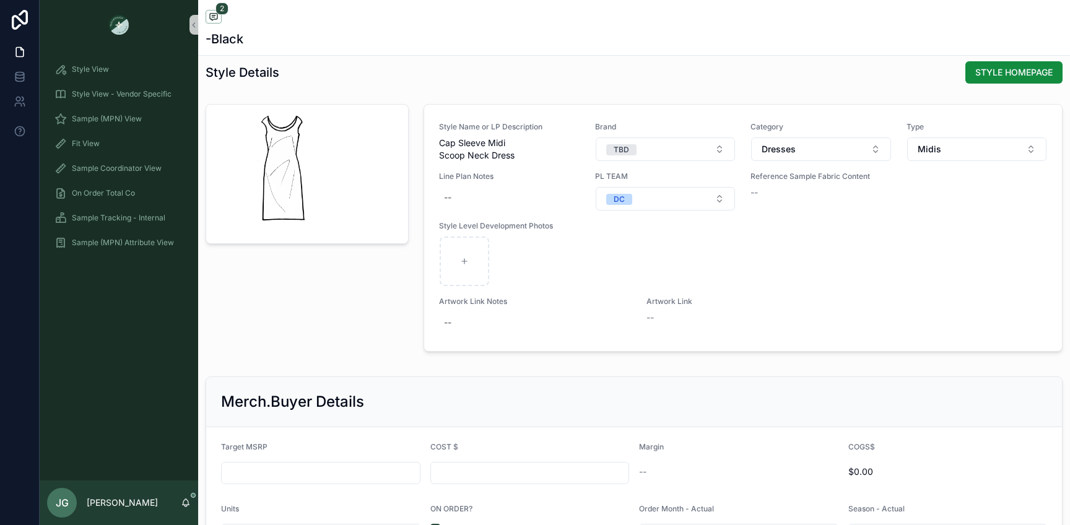
scroll to position [1361, 0]
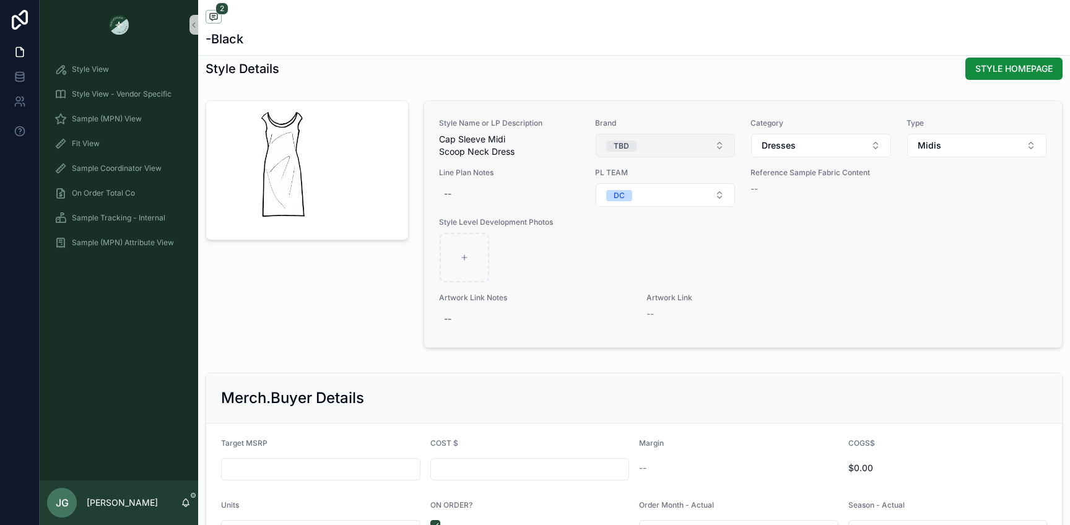
click at [643, 148] on button "TBD" at bounding box center [666, 146] width 140 height 24
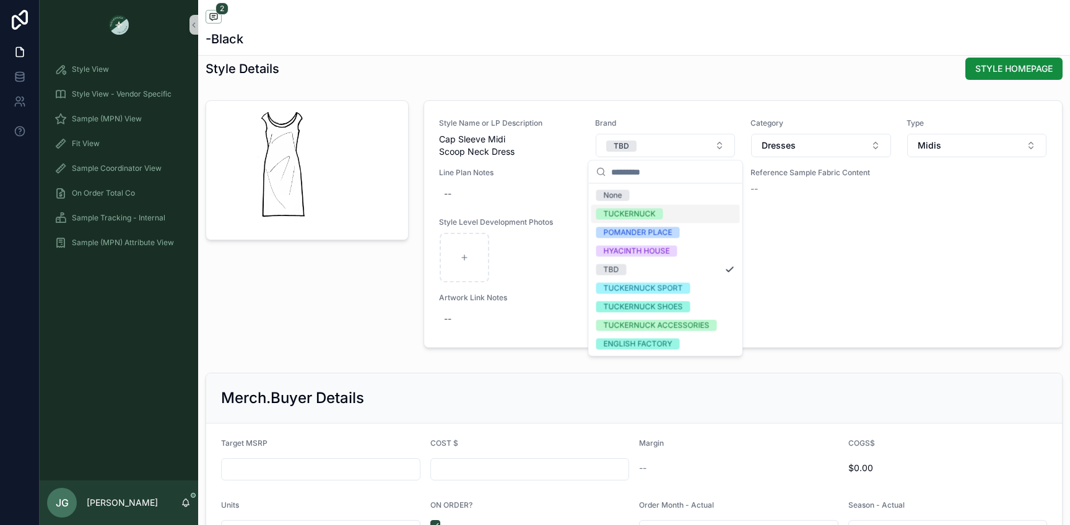
click at [653, 217] on div "TUCKERNUCK" at bounding box center [630, 214] width 52 height 11
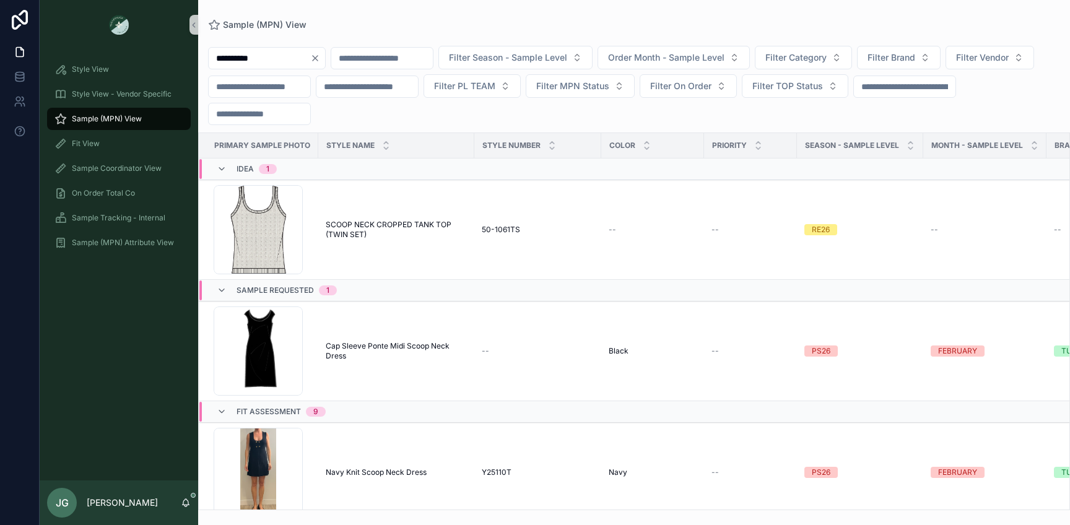
click at [310, 65] on input "**********" at bounding box center [260, 58] width 102 height 17
click at [326, 65] on div "**********" at bounding box center [267, 58] width 118 height 22
click at [320, 57] on icon "Clear" at bounding box center [315, 58] width 10 height 10
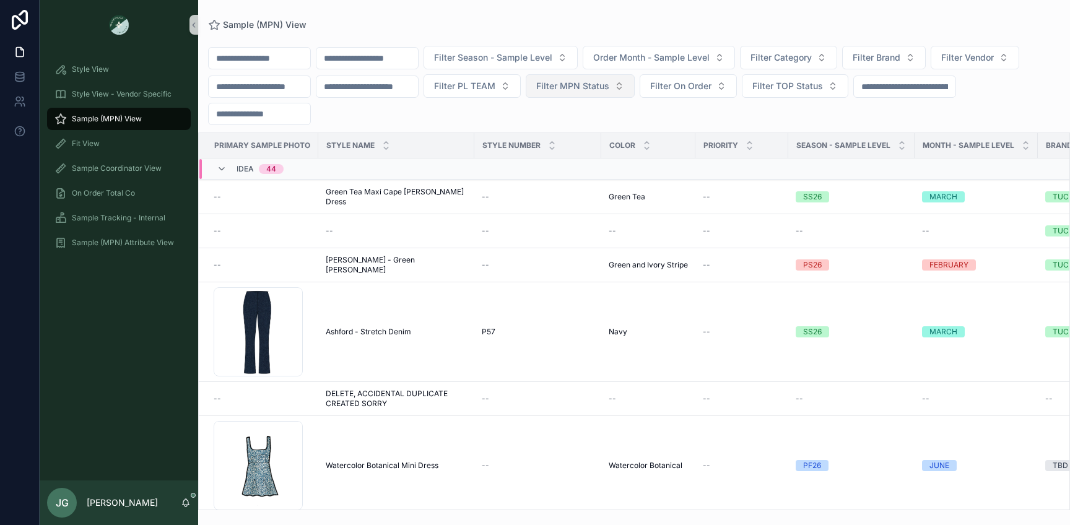
click at [566, 89] on span "Filter MPN Status" at bounding box center [572, 86] width 73 height 12
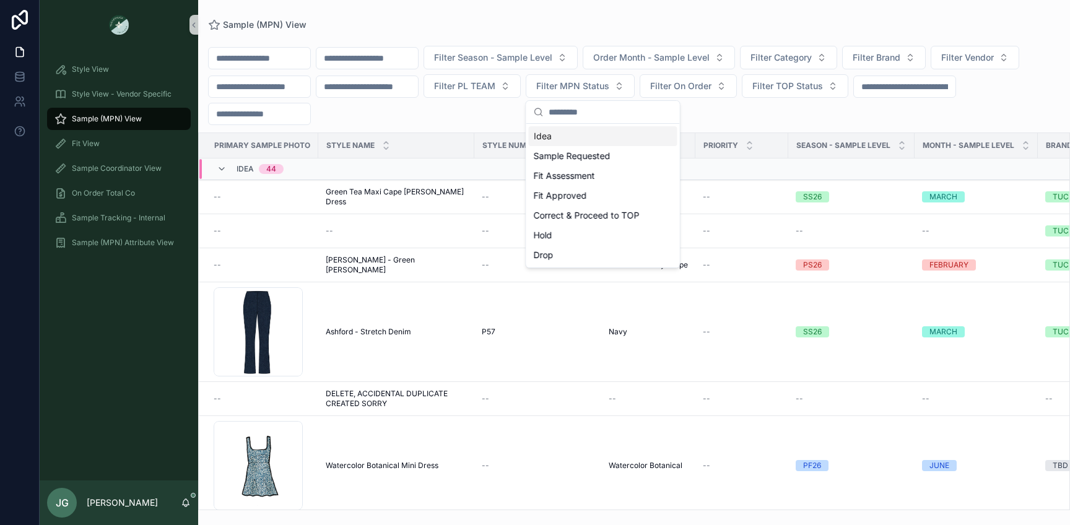
click at [453, 105] on div "Filter Season - Sample Level Order Month - Sample Level Filter Category Filter …" at bounding box center [634, 85] width 872 height 79
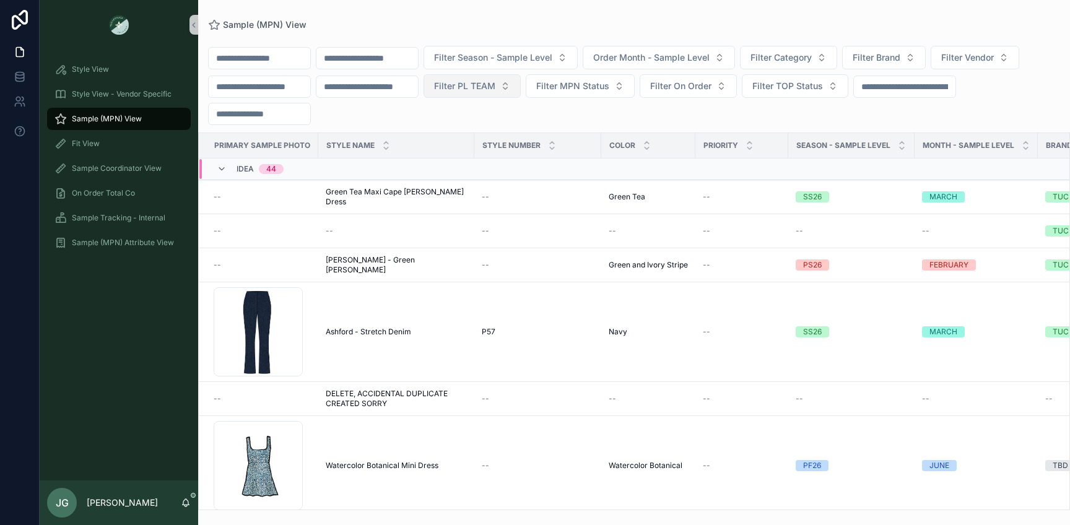
click at [495, 84] on span "Filter PL TEAM" at bounding box center [464, 86] width 61 height 12
click at [454, 136] on div "DC" at bounding box center [495, 136] width 149 height 20
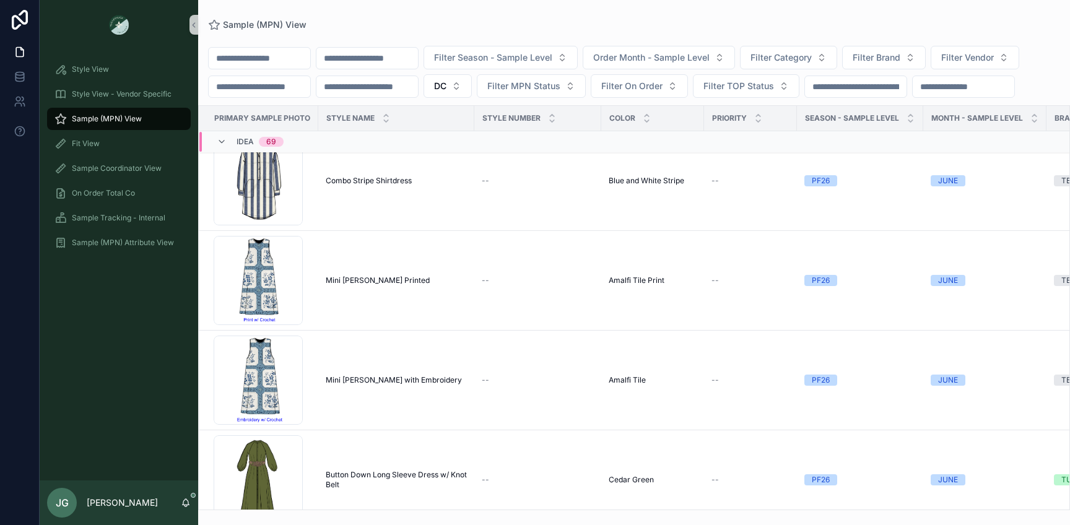
scroll to position [940, 0]
click at [472, 89] on button "DC" at bounding box center [448, 86] width 48 height 24
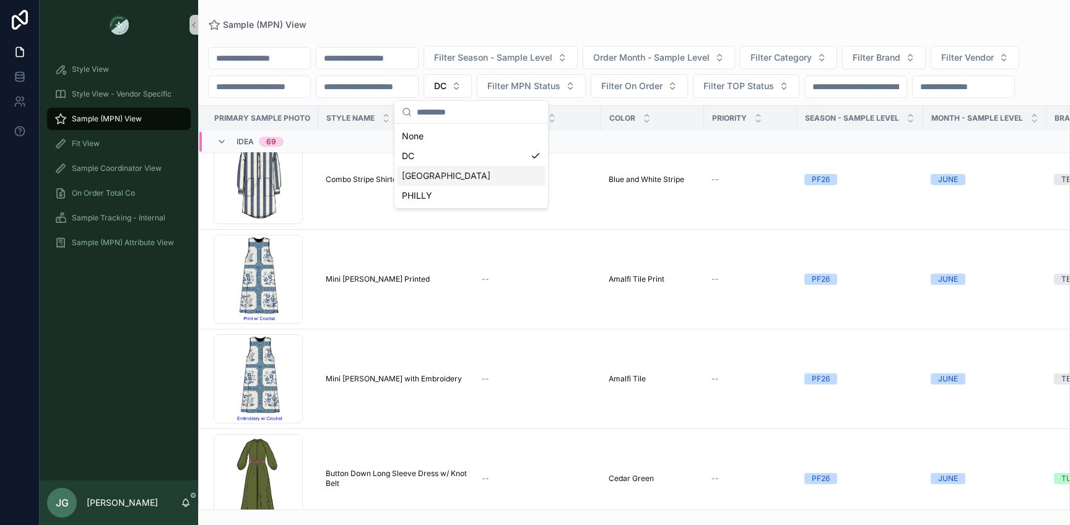
click at [477, 181] on div "[GEOGRAPHIC_DATA]" at bounding box center [471, 176] width 149 height 20
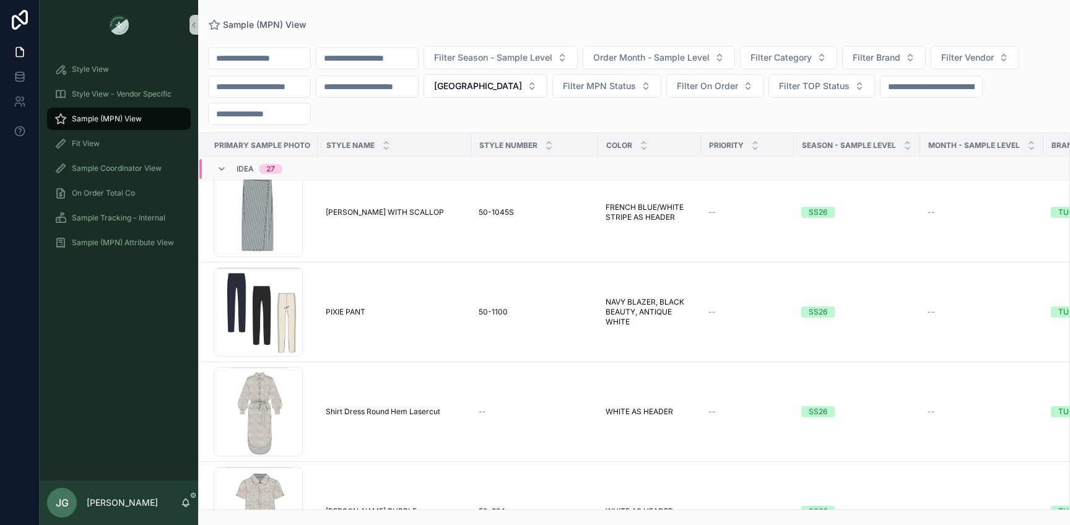
scroll to position [809, 0]
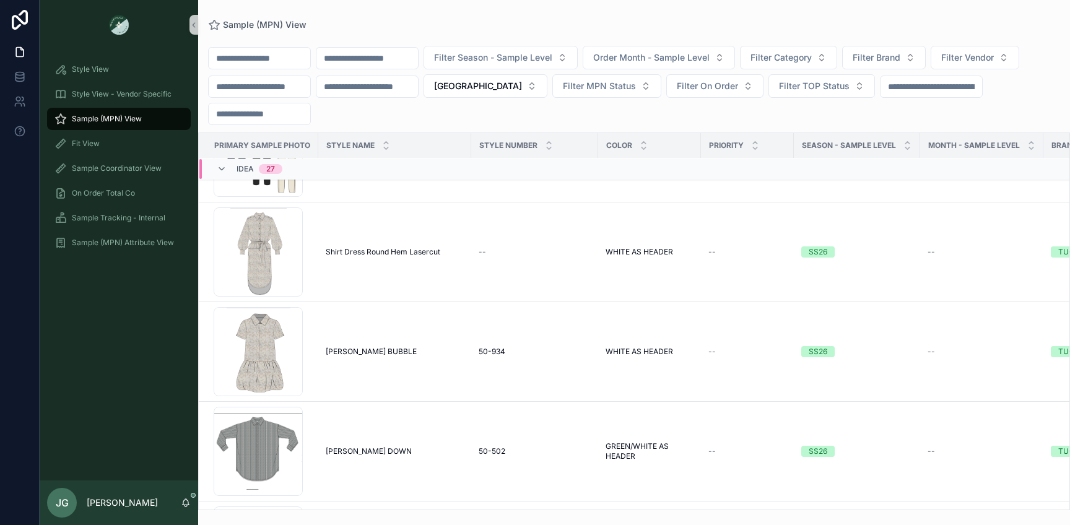
click at [256, 61] on input "scrollable content" at bounding box center [260, 58] width 102 height 17
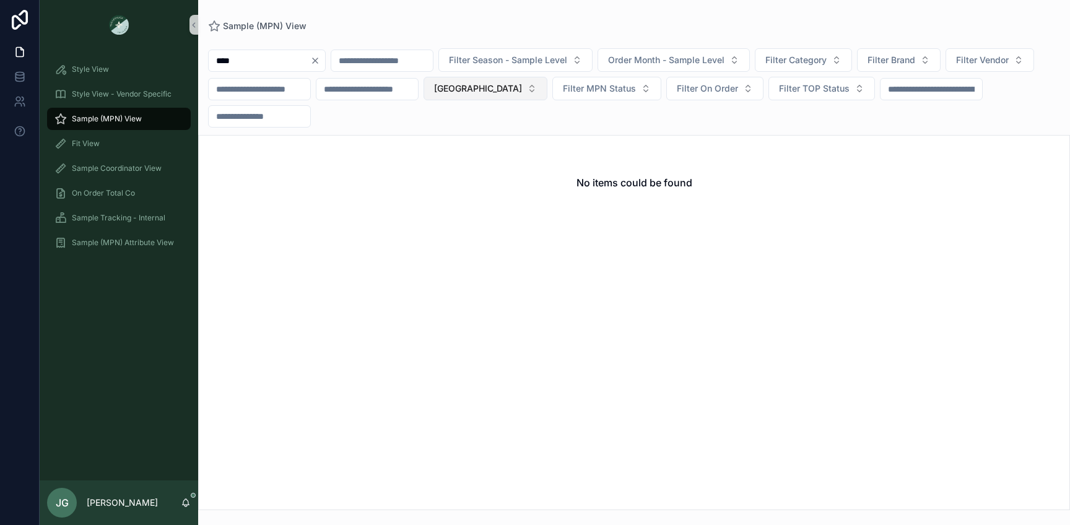
click at [482, 95] on button "[GEOGRAPHIC_DATA]" at bounding box center [486, 89] width 124 height 24
click at [453, 139] on div "None" at bounding box center [474, 139] width 149 height 20
click at [270, 63] on input "****" at bounding box center [260, 60] width 102 height 17
type input "*"
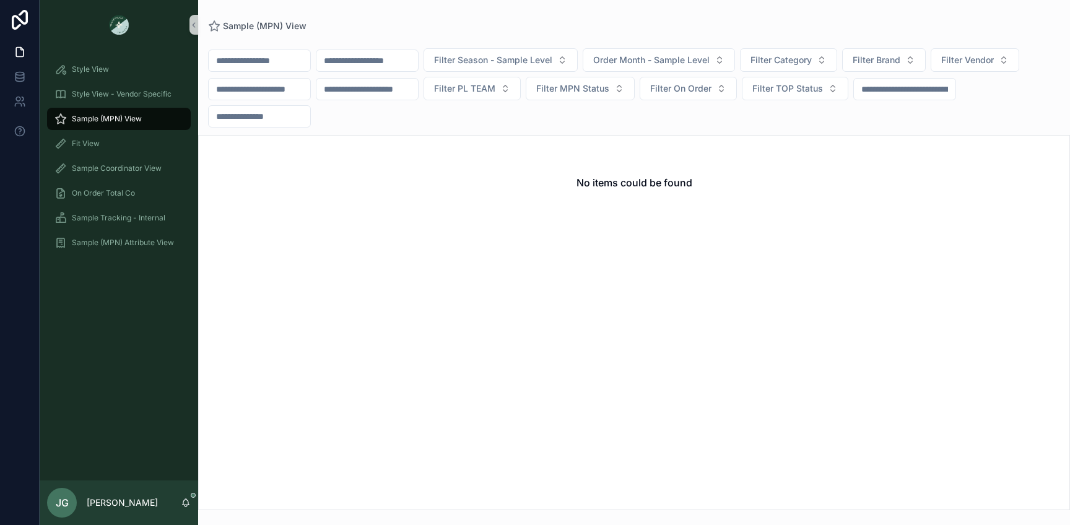
click at [380, 58] on input "scrollable content" at bounding box center [367, 60] width 102 height 17
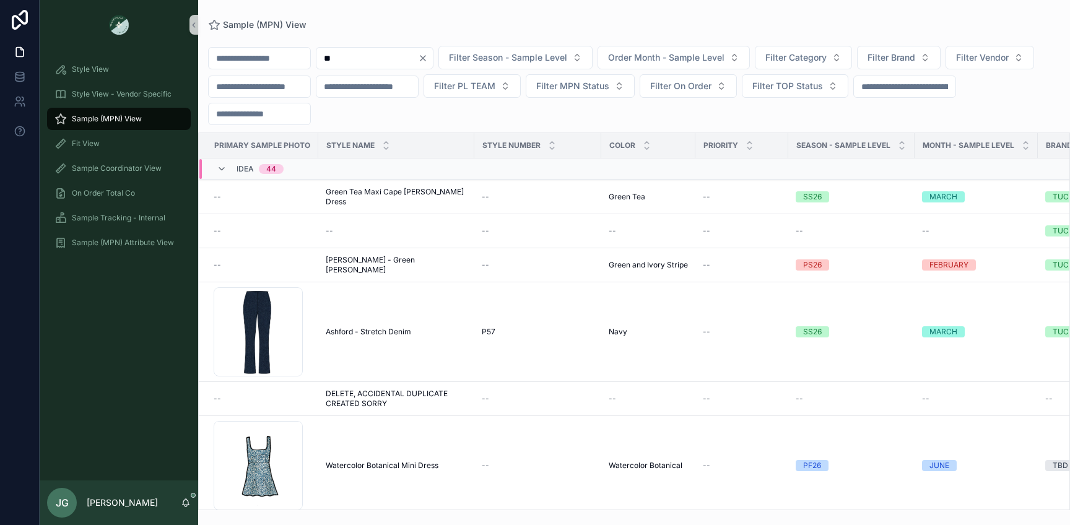
type input "*"
type input "**"
type input "****"
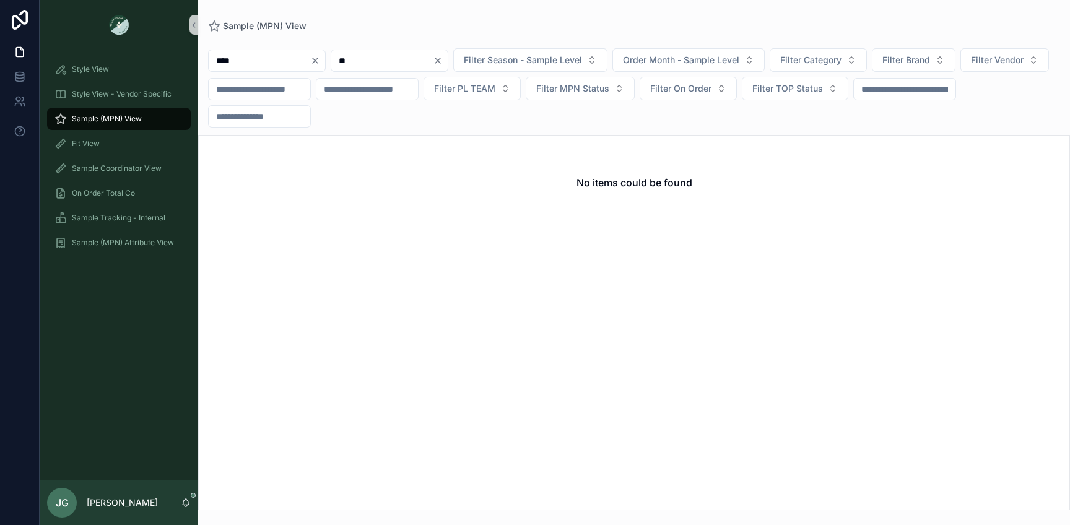
type input "*"
click at [272, 69] on input "****" at bounding box center [260, 60] width 102 height 17
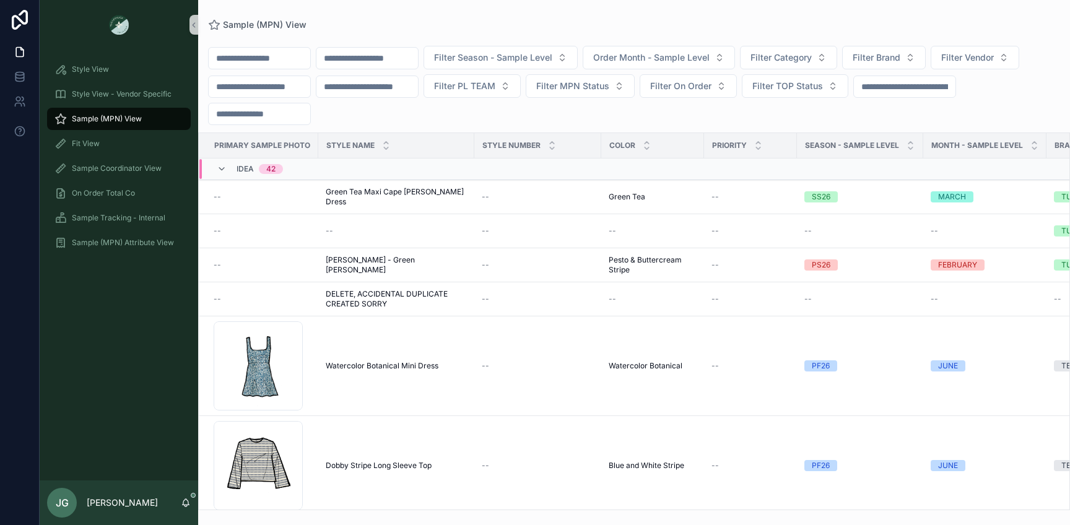
click at [388, 51] on input "scrollable content" at bounding box center [367, 58] width 102 height 17
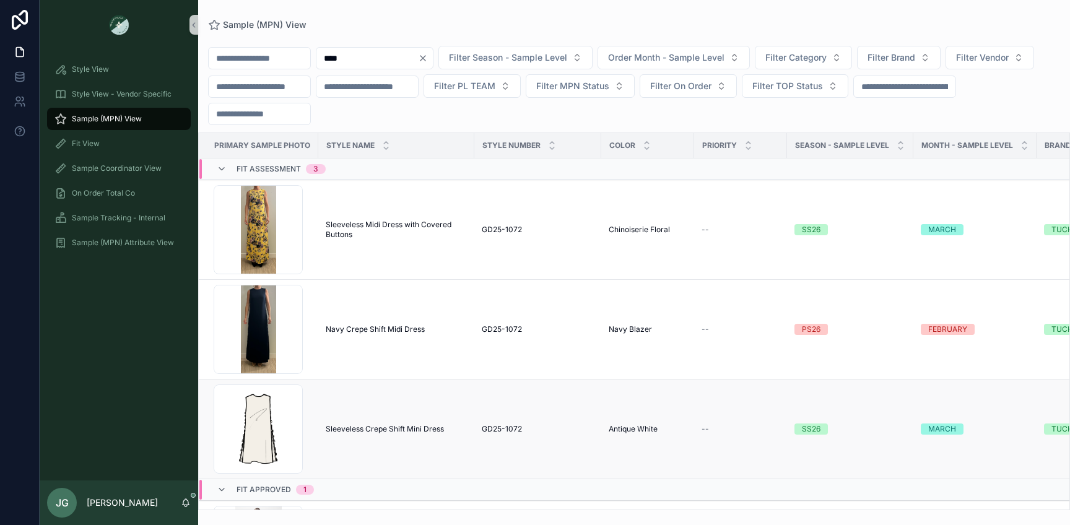
type input "****"
click at [356, 415] on td "Sleeveless Crepe Shift Mini Dress Sleeveless Crepe Shift Mini Dress" at bounding box center [396, 430] width 156 height 100
click at [356, 424] on span "Sleeveless Crepe Shift Mini Dress" at bounding box center [385, 429] width 118 height 10
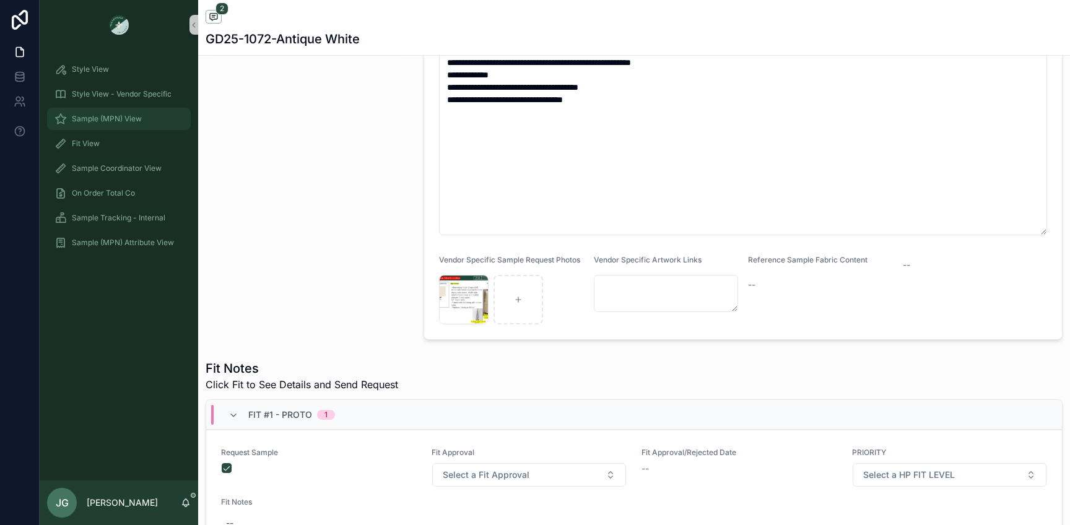
scroll to position [293, 0]
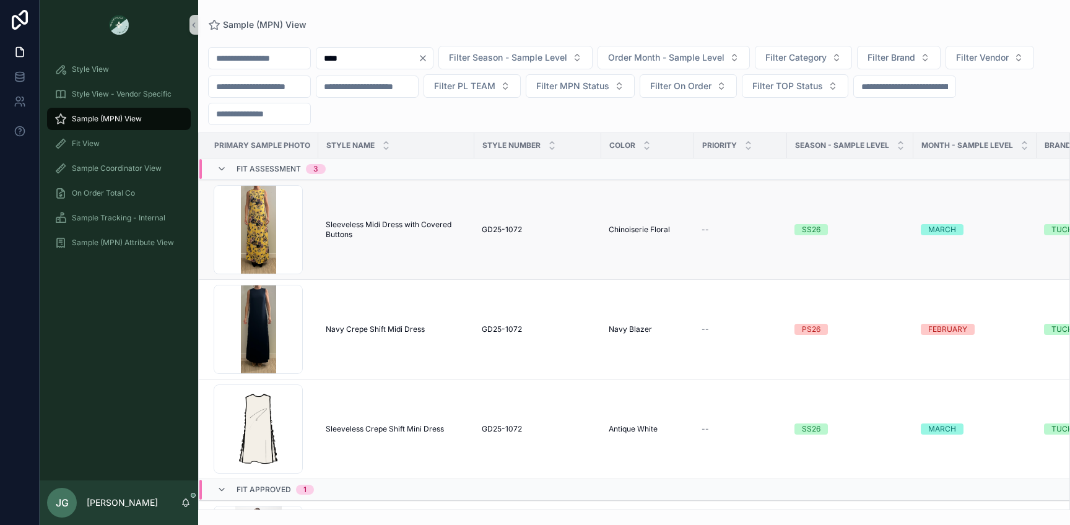
scroll to position [1, 0]
click at [386, 223] on span "Sleeveless Midi Dress with Covered Buttons" at bounding box center [396, 229] width 141 height 20
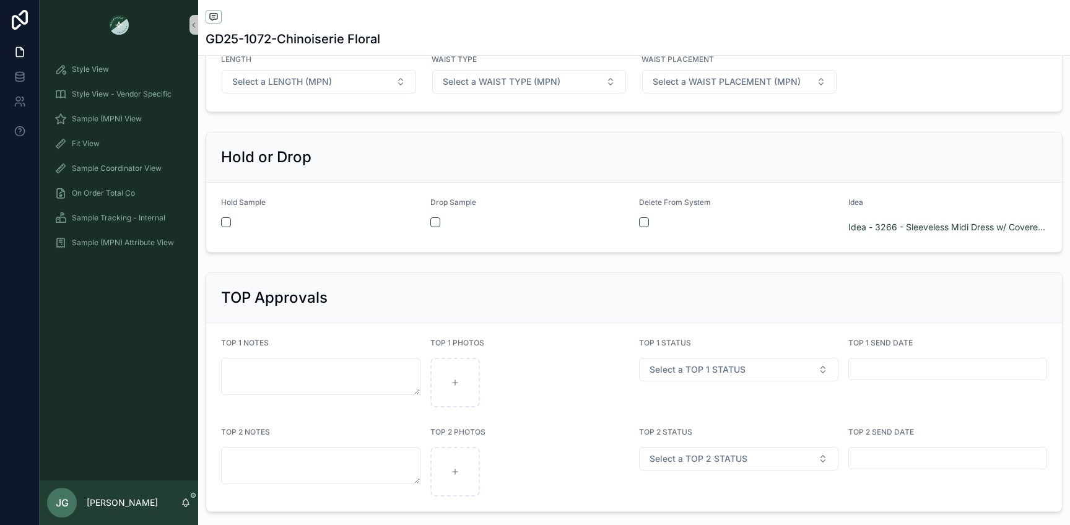
scroll to position [2388, 0]
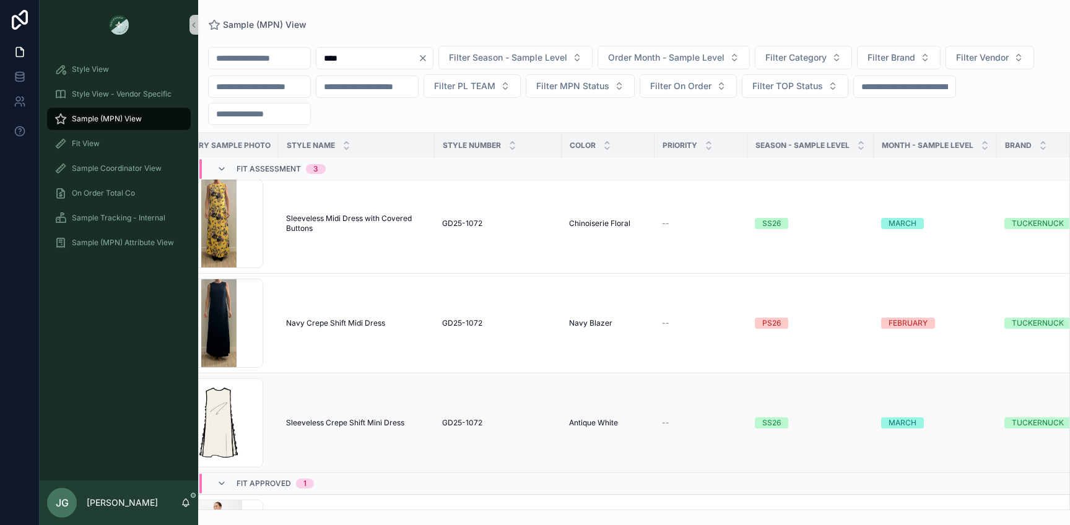
scroll to position [0, 40]
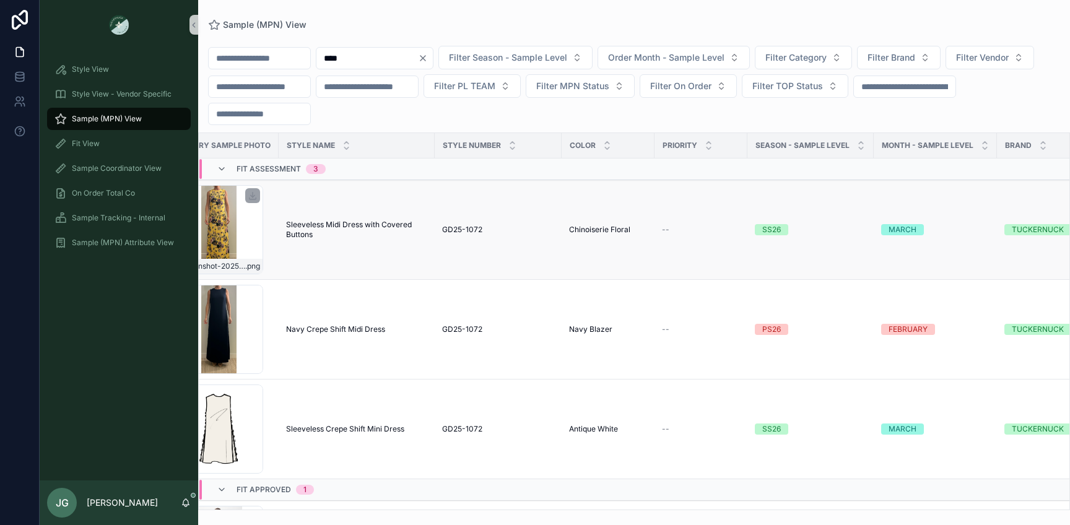
click at [245, 236] on div "Screenshot-2025-08-21-at-10.25.14-AM .png" at bounding box center [218, 229] width 89 height 89
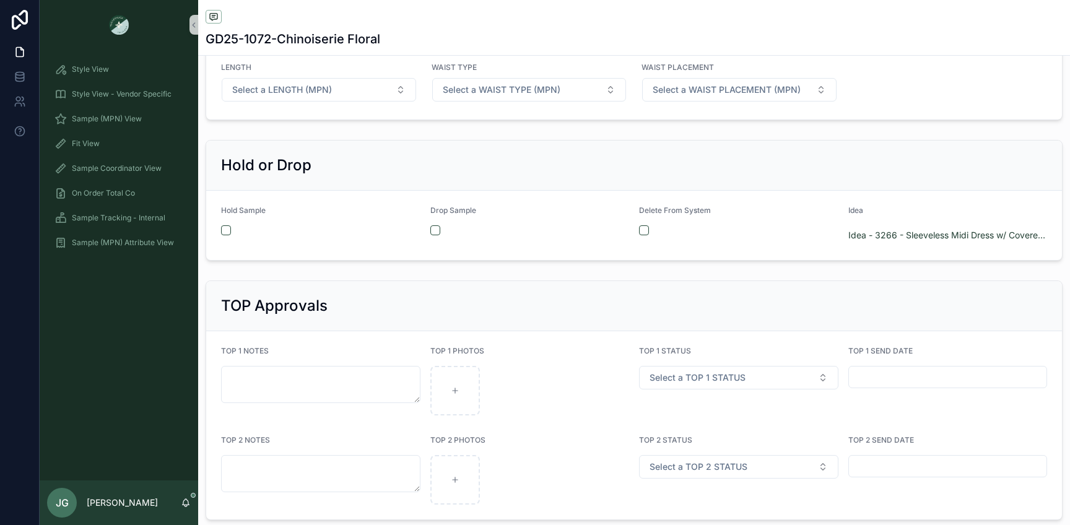
scroll to position [2425, 0]
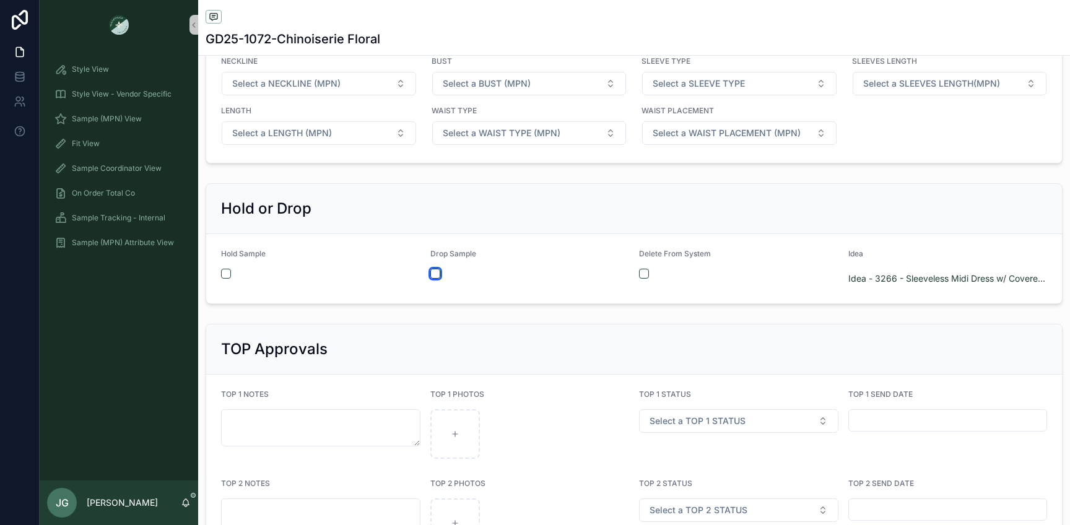
click at [437, 271] on button "scrollable content" at bounding box center [435, 274] width 10 height 10
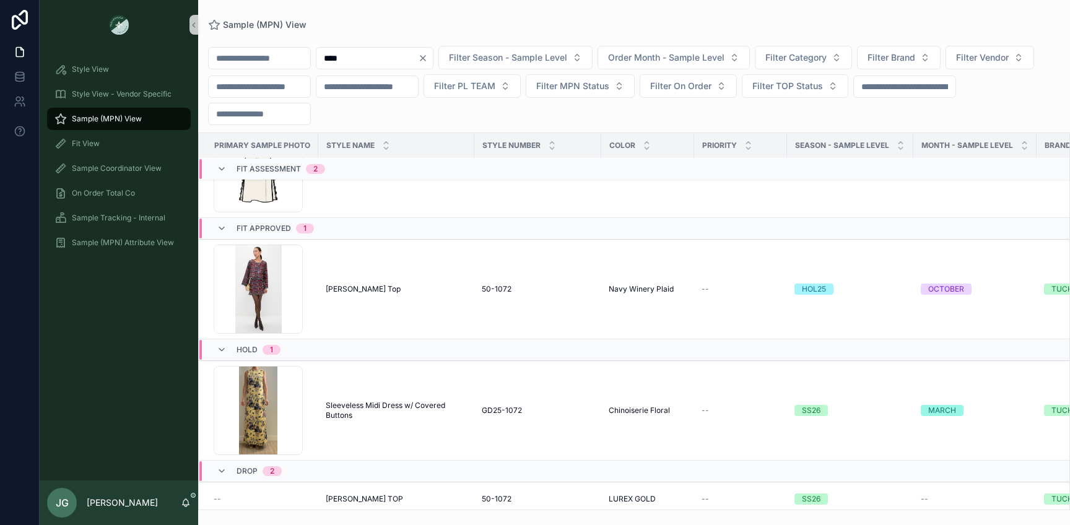
scroll to position [267, 0]
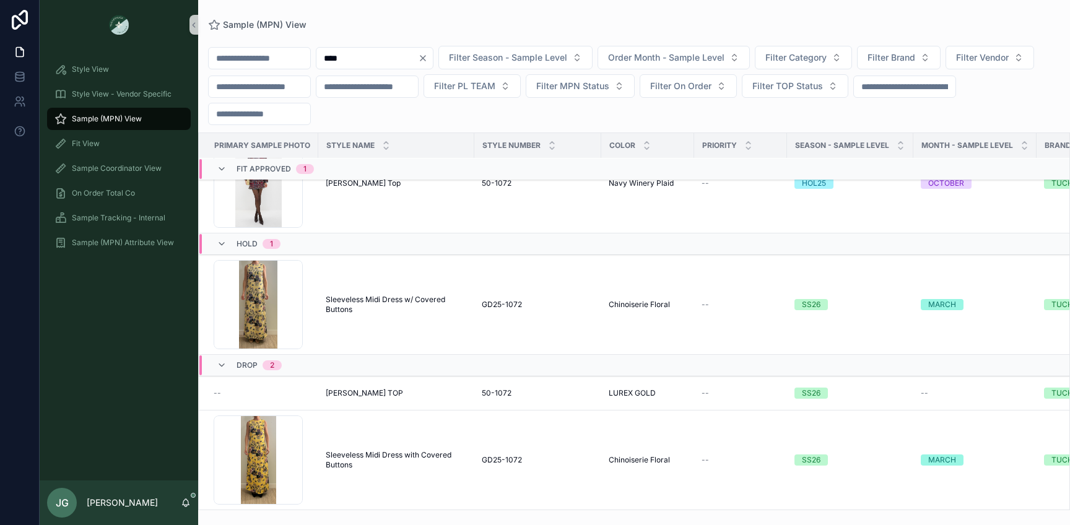
click at [352, 54] on input "****" at bounding box center [367, 58] width 102 height 17
click at [280, 62] on input "scrollable content" at bounding box center [260, 58] width 102 height 17
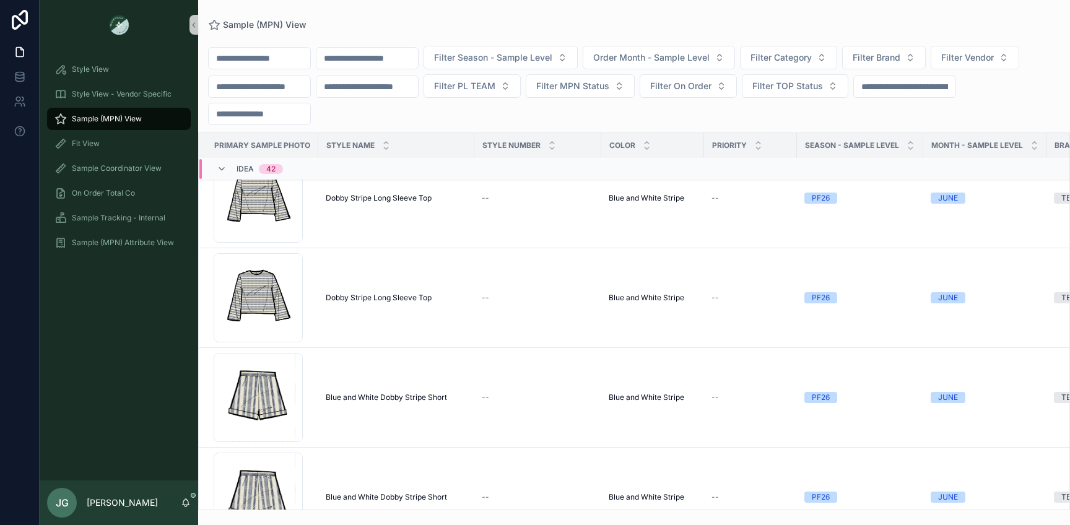
scroll to position [71, 0]
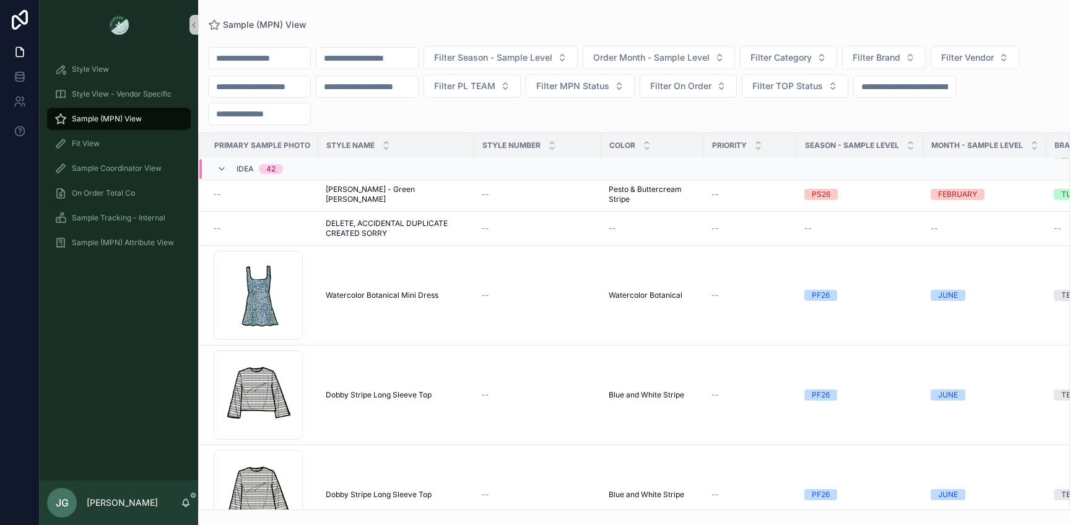
click at [340, 64] on input "scrollable content" at bounding box center [367, 58] width 102 height 17
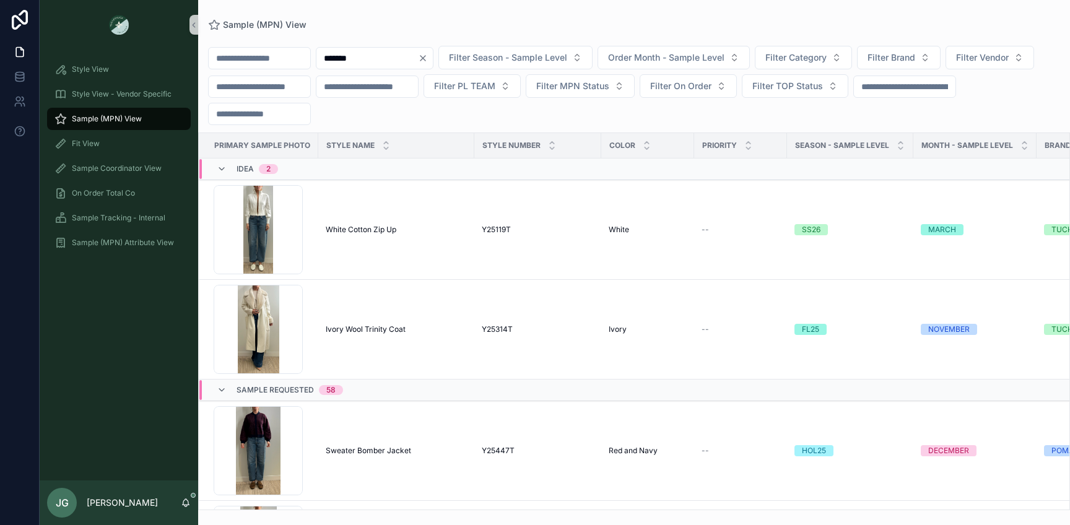
type input "*******"
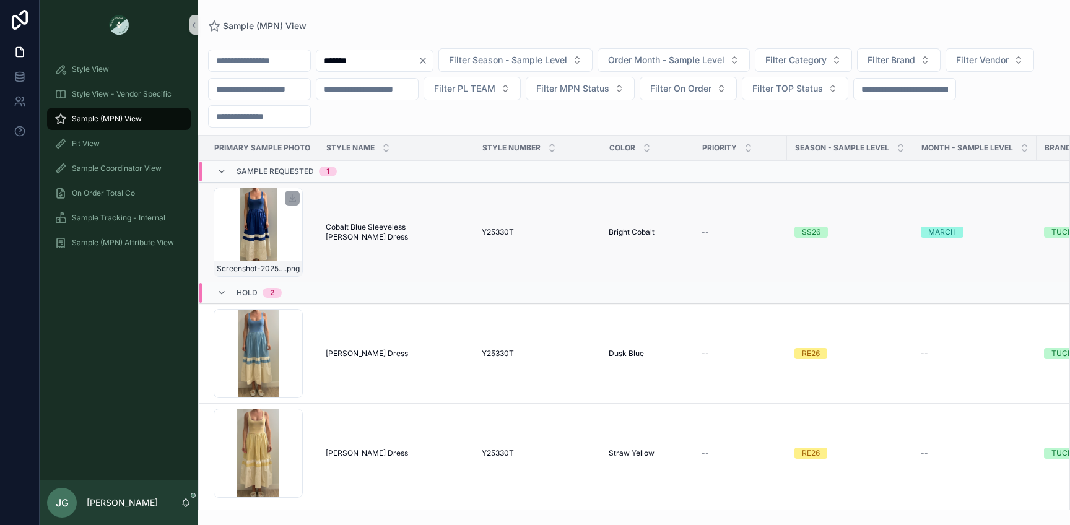
click at [280, 221] on div "Screenshot-2025-09-09-at-1.50.05-PM .png" at bounding box center [258, 232] width 89 height 89
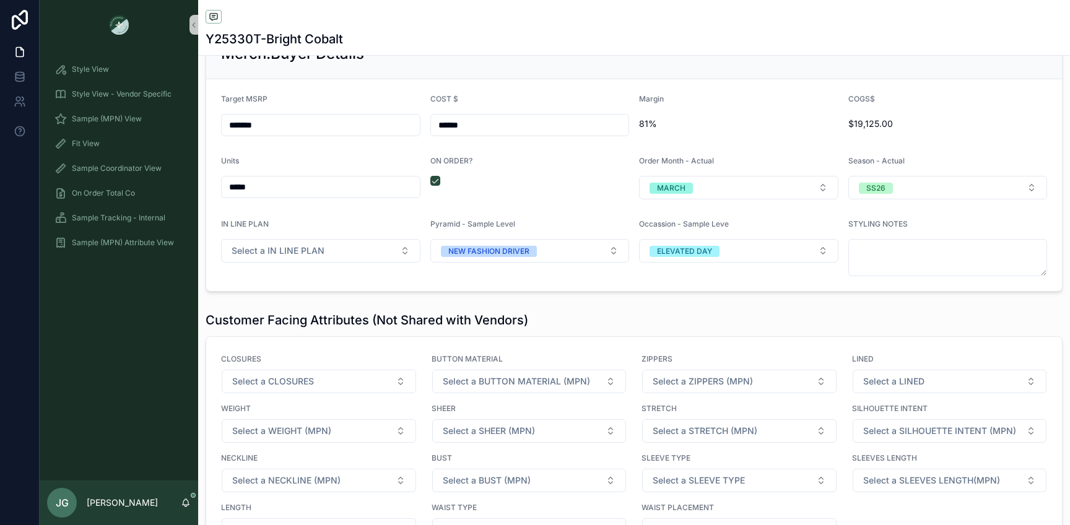
scroll to position [1747, 0]
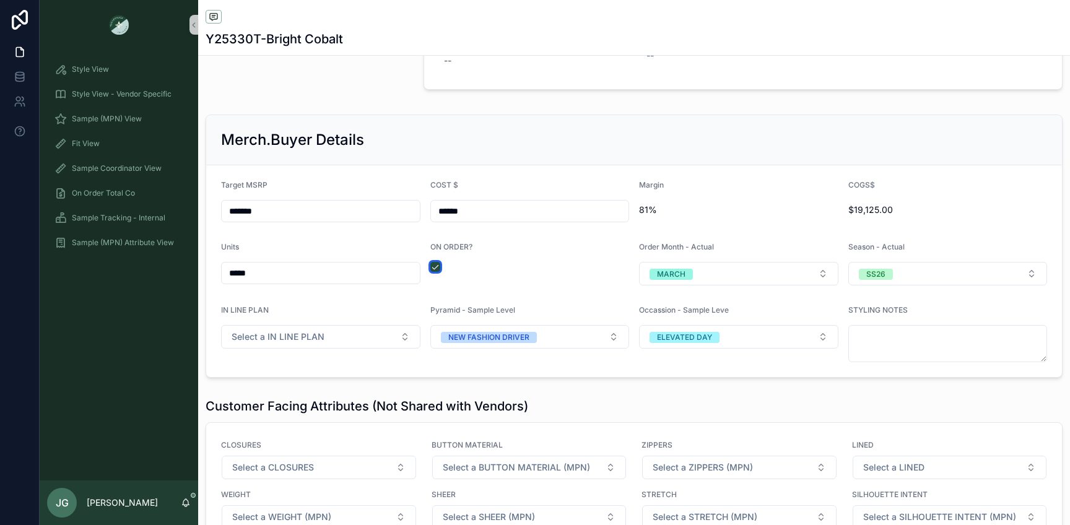
click at [437, 267] on button "scrollable content" at bounding box center [435, 267] width 10 height 10
